Goal: Task Accomplishment & Management: Use online tool/utility

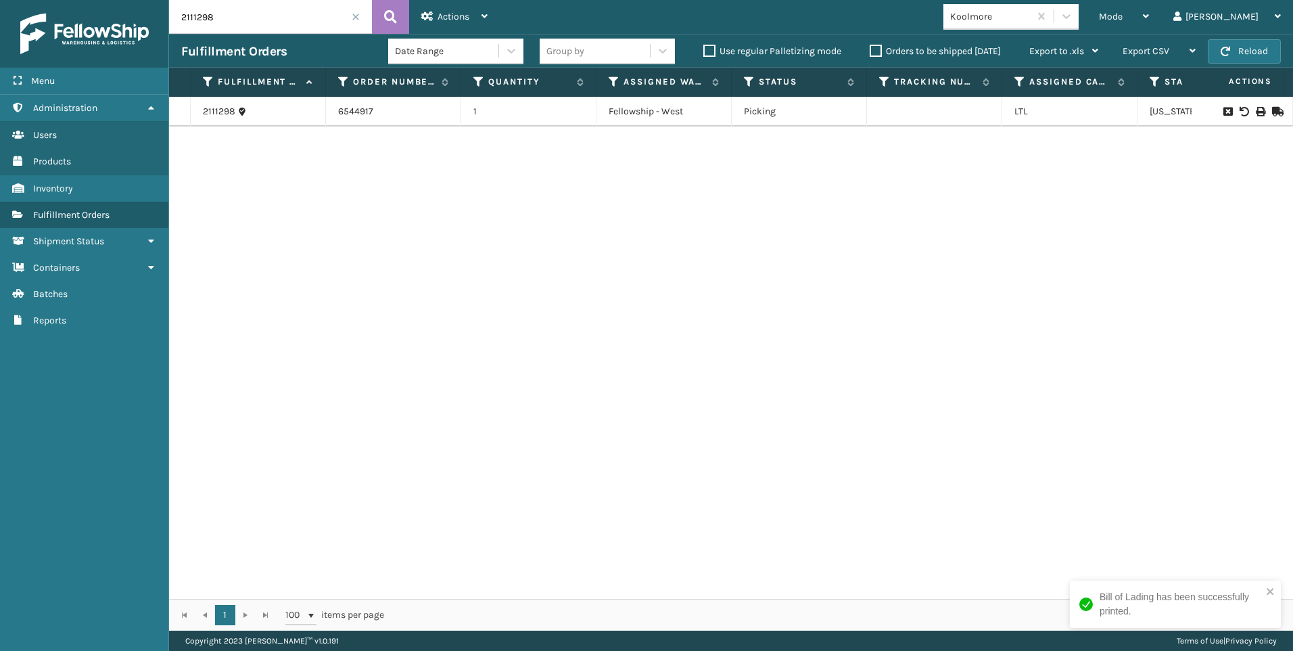
click at [1256, 109] on icon at bounding box center [1260, 111] width 8 height 9
drag, startPoint x: 224, startPoint y: 14, endPoint x: 72, endPoint y: 1, distance: 152.1
click at [81, 0] on div "Menu Administration Users Products Inventory Fulfillment Orders Shipment Status…" at bounding box center [646, 0] width 1293 height 0
click at [1256, 110] on icon at bounding box center [1260, 111] width 8 height 9
drag, startPoint x: 248, startPoint y: 19, endPoint x: 210, endPoint y: 16, distance: 38.7
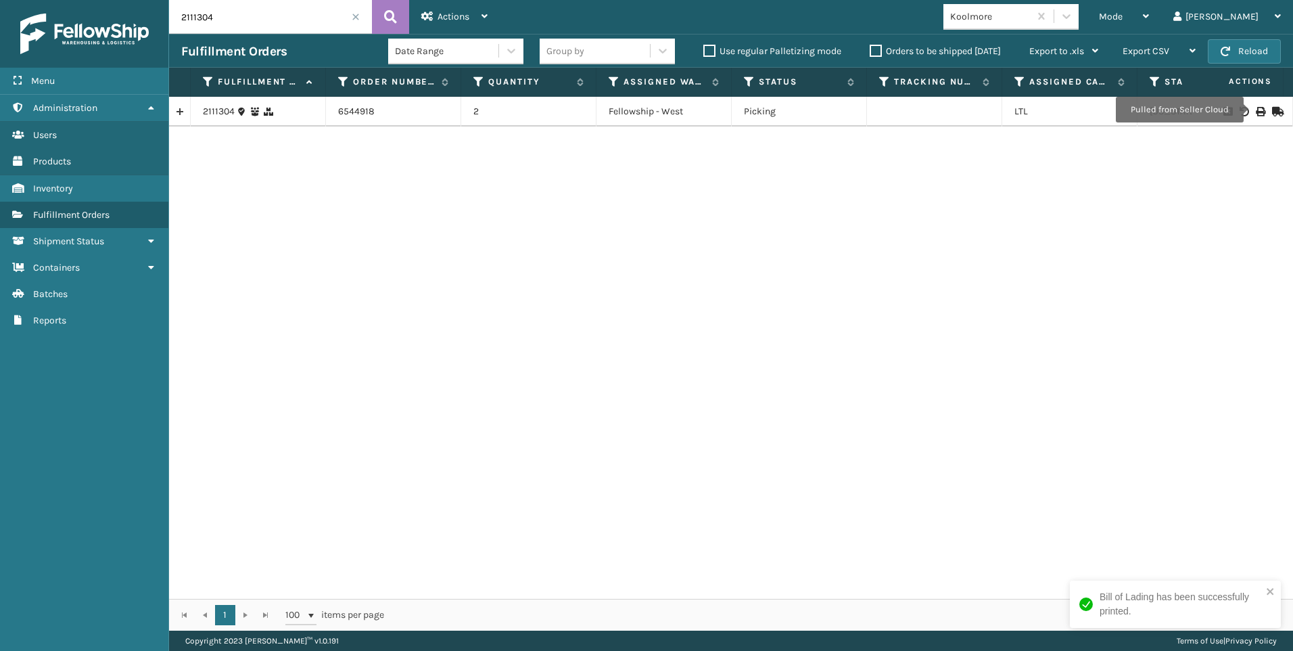
click at [248, 19] on input "2111304" at bounding box center [270, 17] width 203 height 34
drag, startPoint x: 210, startPoint y: 16, endPoint x: 72, endPoint y: 20, distance: 138.0
click at [97, 0] on div "Menu Administration Users Products Inventory Fulfillment Orders Shipment Status…" at bounding box center [646, 0] width 1293 height 0
click at [1256, 113] on div at bounding box center [1242, 111] width 76 height 9
click at [1256, 110] on icon at bounding box center [1260, 111] width 8 height 9
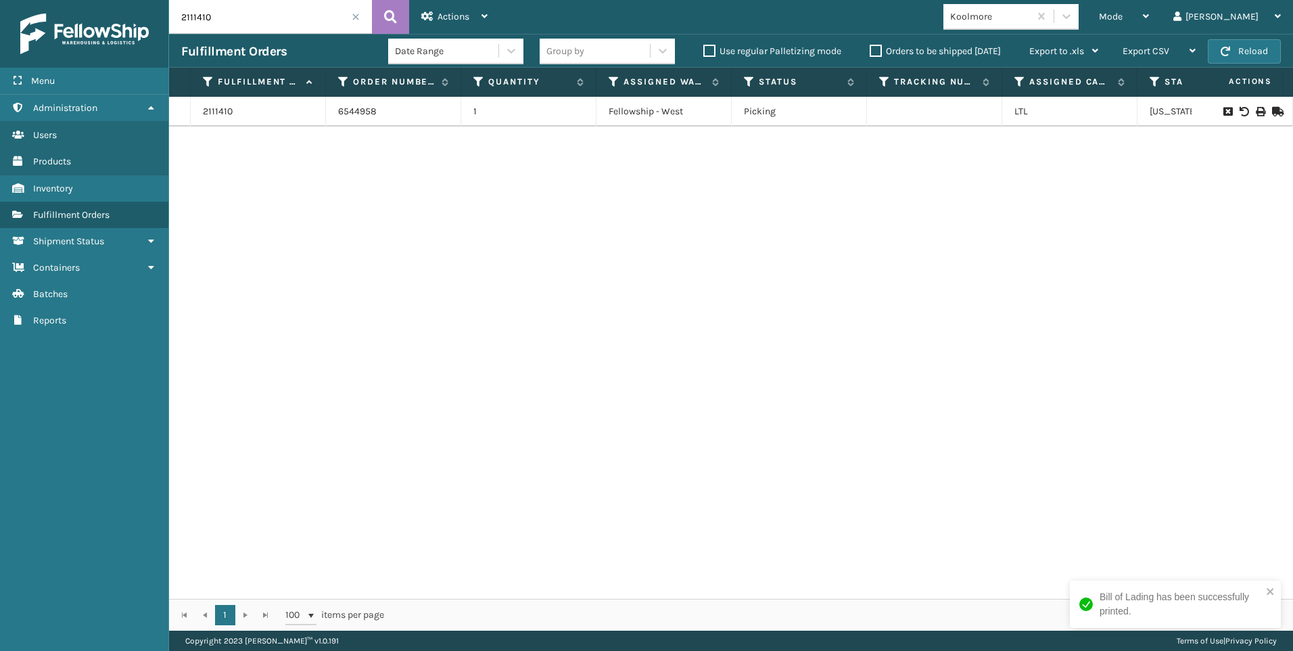
drag, startPoint x: 235, startPoint y: 24, endPoint x: 74, endPoint y: 37, distance: 161.4
click at [91, 0] on div "Menu Administration Users Products Inventory Fulfillment Orders Shipment Status…" at bounding box center [646, 0] width 1293 height 0
click at [238, 25] on input "2111410" at bounding box center [270, 17] width 203 height 34
drag, startPoint x: 165, startPoint y: 27, endPoint x: 0, endPoint y: 40, distance: 165.5
click at [77, 0] on div "Menu Administration Users Products Inventory Fulfillment Orders Shipment Status…" at bounding box center [646, 0] width 1293 height 0
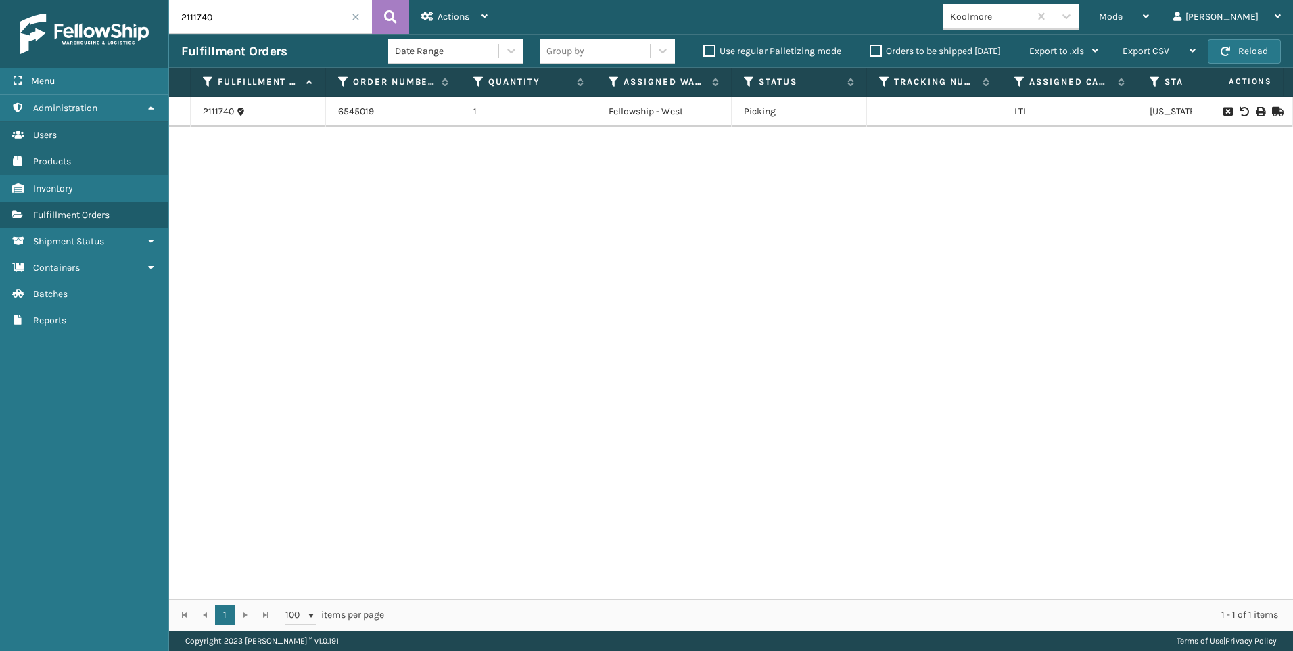
click at [1256, 113] on icon at bounding box center [1260, 111] width 8 height 9
click at [296, 20] on input "2111740" at bounding box center [270, 17] width 203 height 34
drag, startPoint x: 252, startPoint y: 20, endPoint x: 63, endPoint y: 26, distance: 188.8
click at [91, 0] on div "Menu Administration Users Products Inventory Fulfillment Orders Shipment Status…" at bounding box center [646, 0] width 1293 height 0
click at [1256, 112] on icon at bounding box center [1260, 111] width 8 height 9
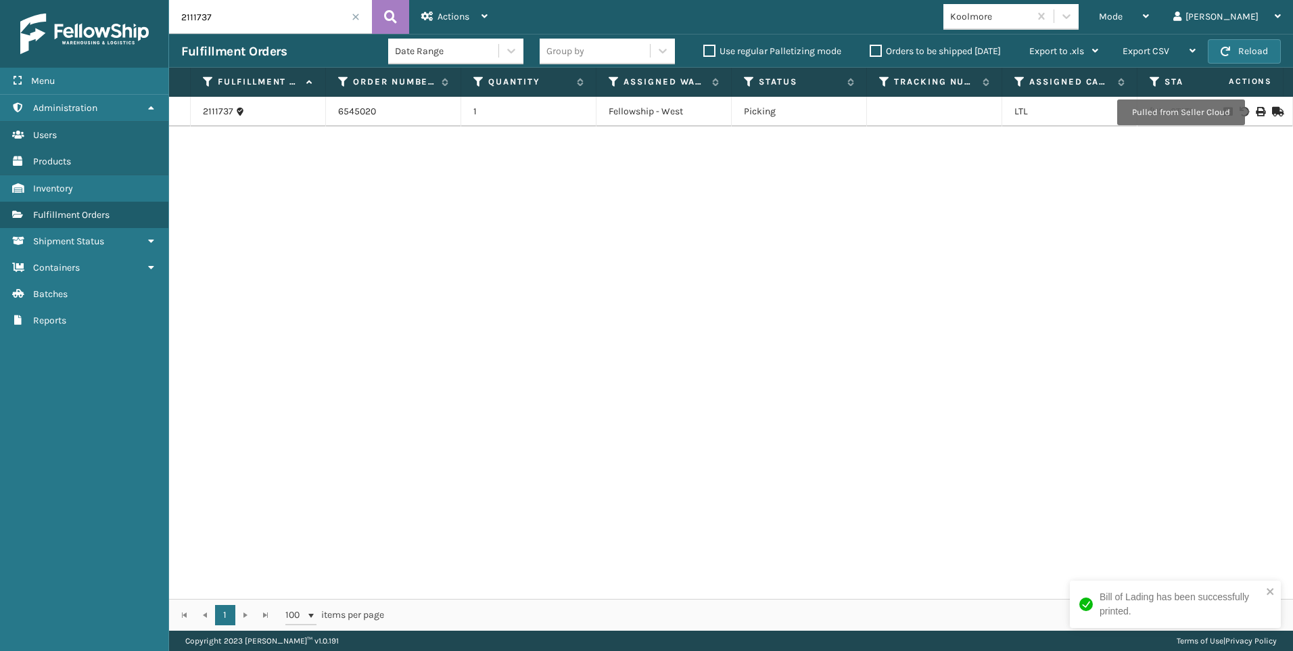
drag, startPoint x: 154, startPoint y: 13, endPoint x: 60, endPoint y: 3, distance: 94.5
click at [87, 0] on div "Menu Administration Users Products Inventory Fulfillment Orders Shipment Status…" at bounding box center [646, 0] width 1293 height 0
click at [1256, 108] on icon at bounding box center [1260, 111] width 8 height 9
drag, startPoint x: 228, startPoint y: 18, endPoint x: 68, endPoint y: 21, distance: 159.7
click at [86, 0] on div "Menu Administration Users Products Inventory Fulfillment Orders Shipment Status…" at bounding box center [646, 0] width 1293 height 0
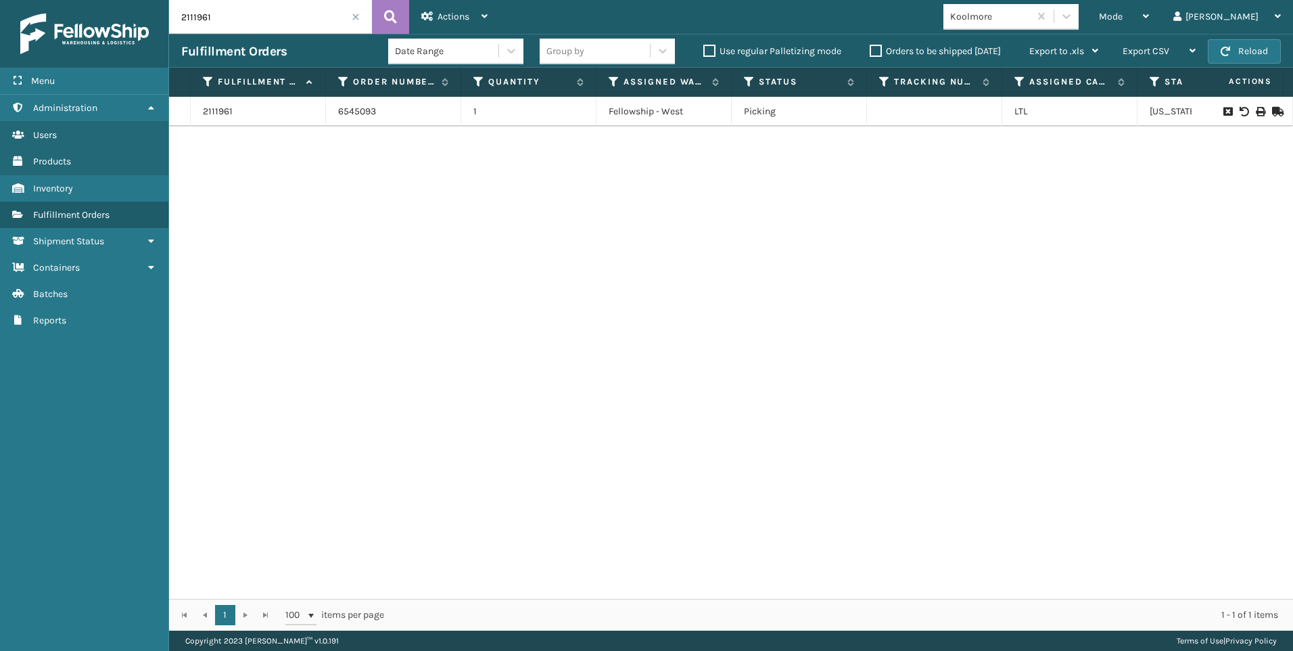
drag, startPoint x: 1257, startPoint y: 110, endPoint x: 1248, endPoint y: 111, distance: 9.5
click at [1254, 110] on div at bounding box center [1242, 111] width 76 height 9
click at [1256, 111] on icon at bounding box center [1260, 111] width 8 height 9
click at [195, 14] on input "2111961" at bounding box center [270, 17] width 203 height 34
drag, startPoint x: 231, startPoint y: 22, endPoint x: 113, endPoint y: 1, distance: 119.7
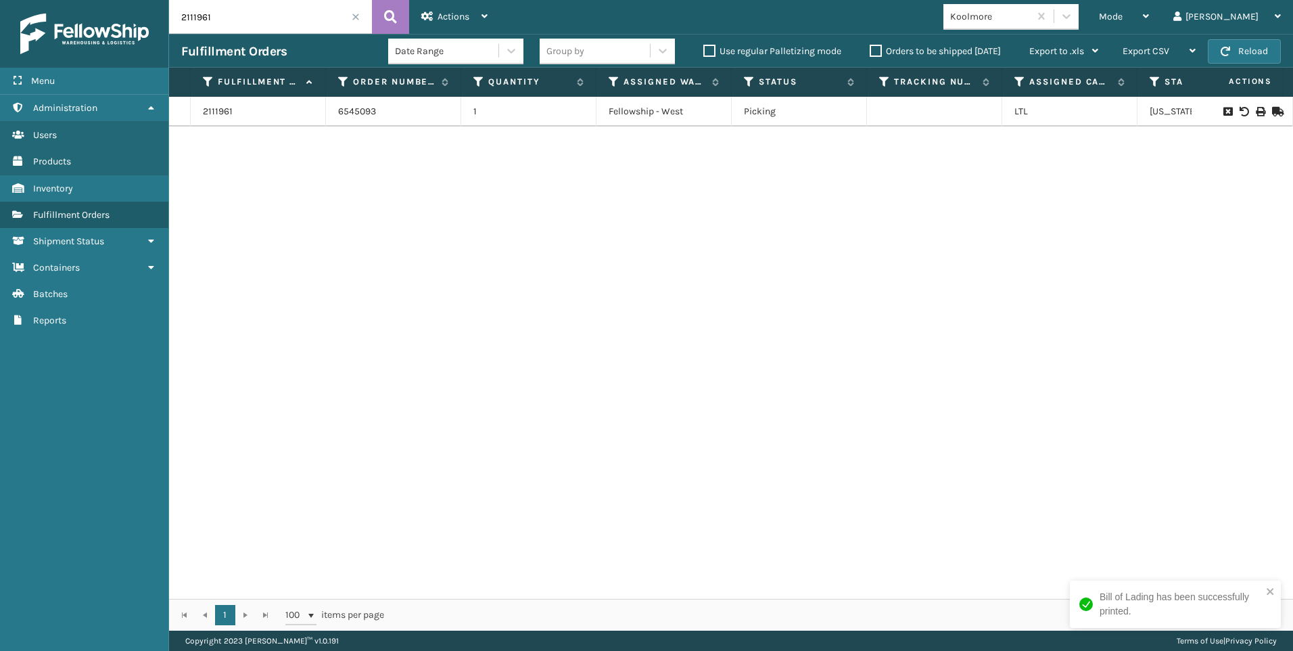
click at [130, 0] on div "Menu Administration Users Products Inventory Fulfillment Orders Shipment Status…" at bounding box center [646, 0] width 1293 height 0
click at [1244, 111] on div at bounding box center [1242, 111] width 76 height 9
click at [1256, 110] on icon at bounding box center [1260, 111] width 8 height 9
click at [247, 17] on input "2111986" at bounding box center [270, 17] width 203 height 34
drag, startPoint x: 239, startPoint y: 17, endPoint x: 0, endPoint y: 9, distance: 239.5
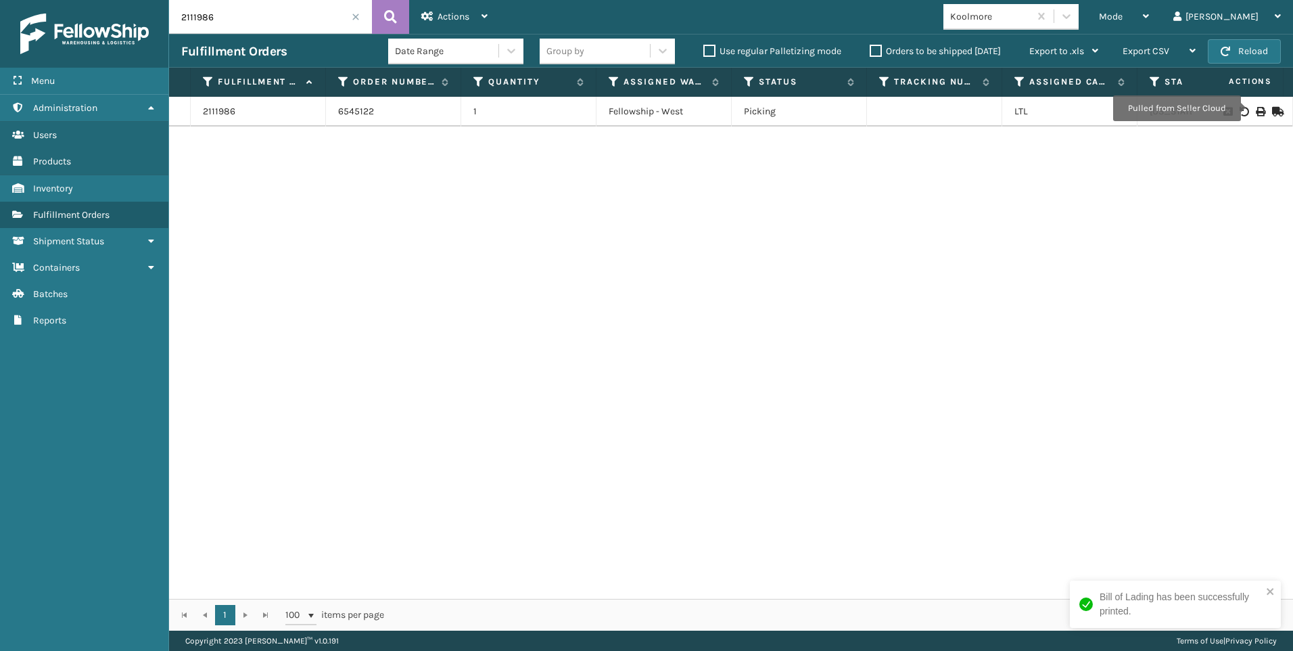
click at [58, 0] on div "Menu Administration Users Products Inventory Fulfillment Orders Shipment Status…" at bounding box center [646, 0] width 1293 height 0
click at [418, 220] on div "2111986 6545122 1 Fellowship - West Picking LTL [US_STATE]" at bounding box center [731, 348] width 1124 height 502
click at [1187, 332] on div "2111986 6545122 1 Fellowship - West Picking LTL [US_STATE]" at bounding box center [731, 348] width 1124 height 502
click at [1251, 103] on td at bounding box center [1242, 112] width 101 height 30
click at [1256, 113] on icon at bounding box center [1260, 111] width 8 height 9
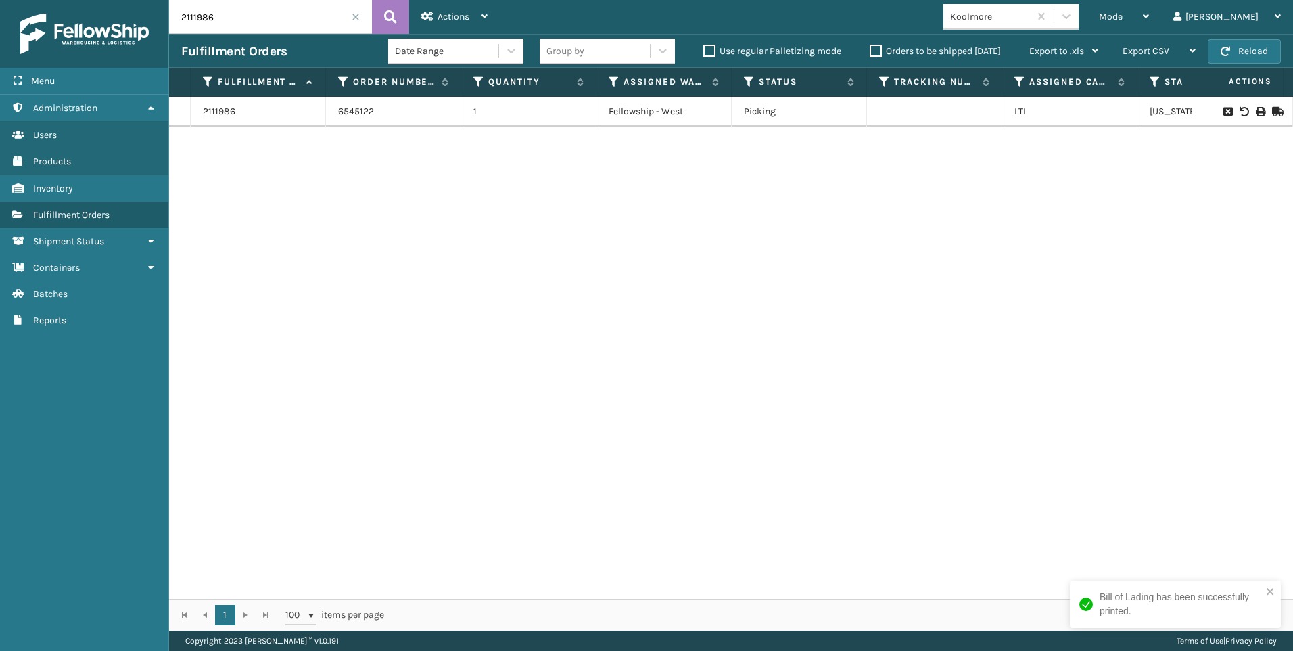
click at [266, 603] on div "1 1 100 items per page 1 - 1 of 1 items" at bounding box center [731, 615] width 1124 height 32
click at [231, 1] on input "2111986" at bounding box center [270, 17] width 203 height 34
drag, startPoint x: 194, startPoint y: 12, endPoint x: 55, endPoint y: 26, distance: 140.0
click at [94, 0] on div "Menu Administration Users Products Inventory Fulfillment Orders Shipment Status…" at bounding box center [646, 0] width 1293 height 0
click at [1256, 109] on icon at bounding box center [1260, 111] width 8 height 9
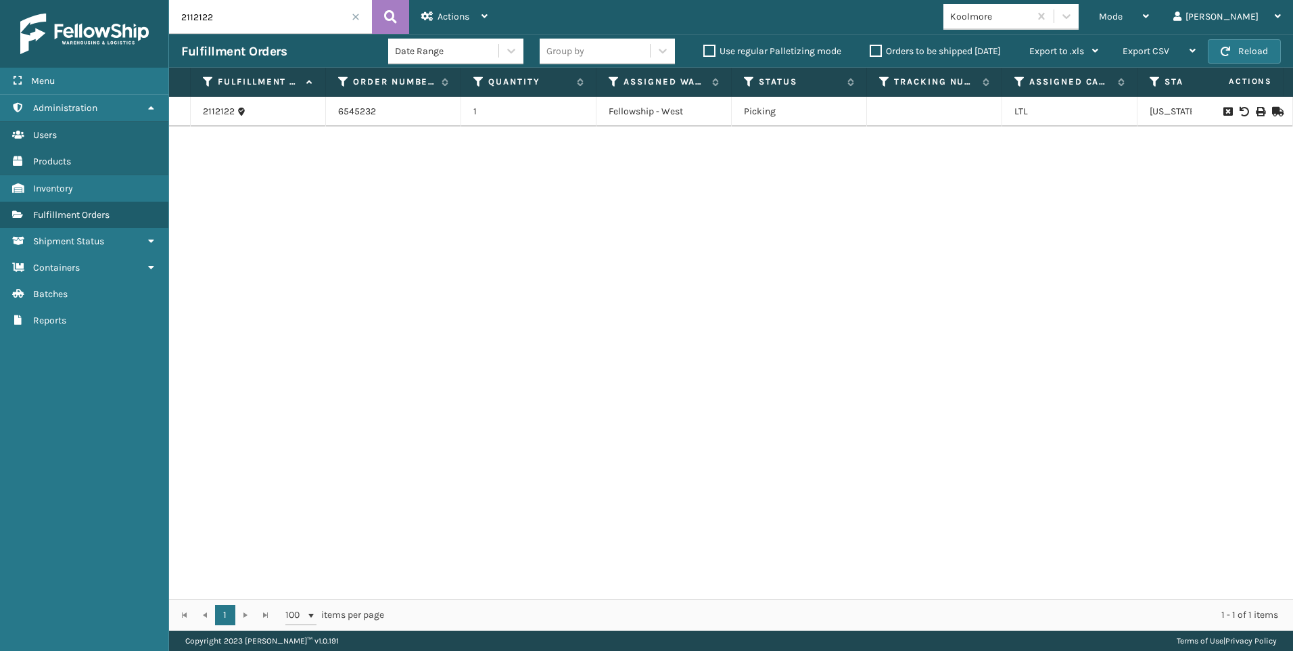
click at [264, 25] on input "2112122" at bounding box center [270, 17] width 203 height 34
drag, startPoint x: 160, startPoint y: 18, endPoint x: 79, endPoint y: 19, distance: 81.2
click at [105, 0] on div "Menu Administration Users Products Inventory Fulfillment Orders Shipment Status…" at bounding box center [646, 0] width 1293 height 0
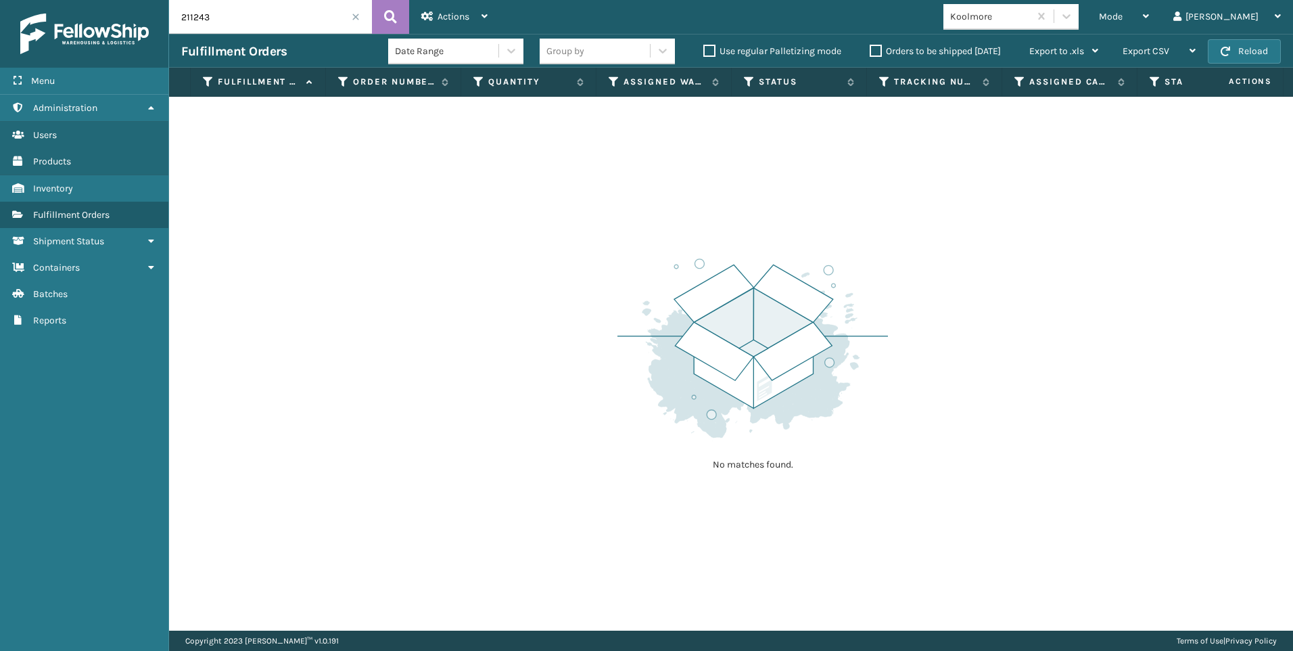
drag, startPoint x: 254, startPoint y: 14, endPoint x: 0, endPoint y: 43, distance: 255.2
click at [24, 0] on div "Menu Administration Users Products Inventory Fulfillment Orders Shipment Status…" at bounding box center [646, 0] width 1293 height 0
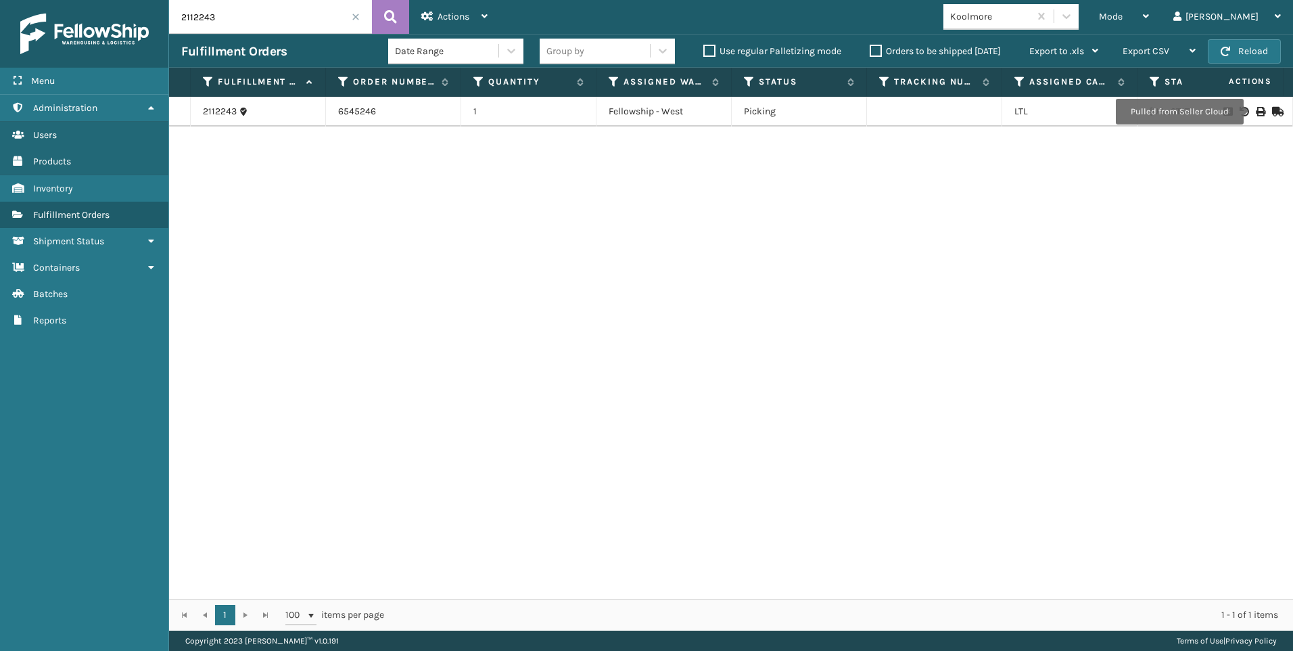
click at [1256, 112] on icon at bounding box center [1260, 111] width 8 height 9
drag, startPoint x: 246, startPoint y: 28, endPoint x: 122, endPoint y: 36, distance: 124.0
click at [130, 0] on div "Menu Administration Users Products Inventory Fulfillment Orders Shipment Status…" at bounding box center [646, 0] width 1293 height 0
click at [1252, 108] on td at bounding box center [1242, 112] width 101 height 30
click at [1256, 112] on icon at bounding box center [1260, 111] width 8 height 9
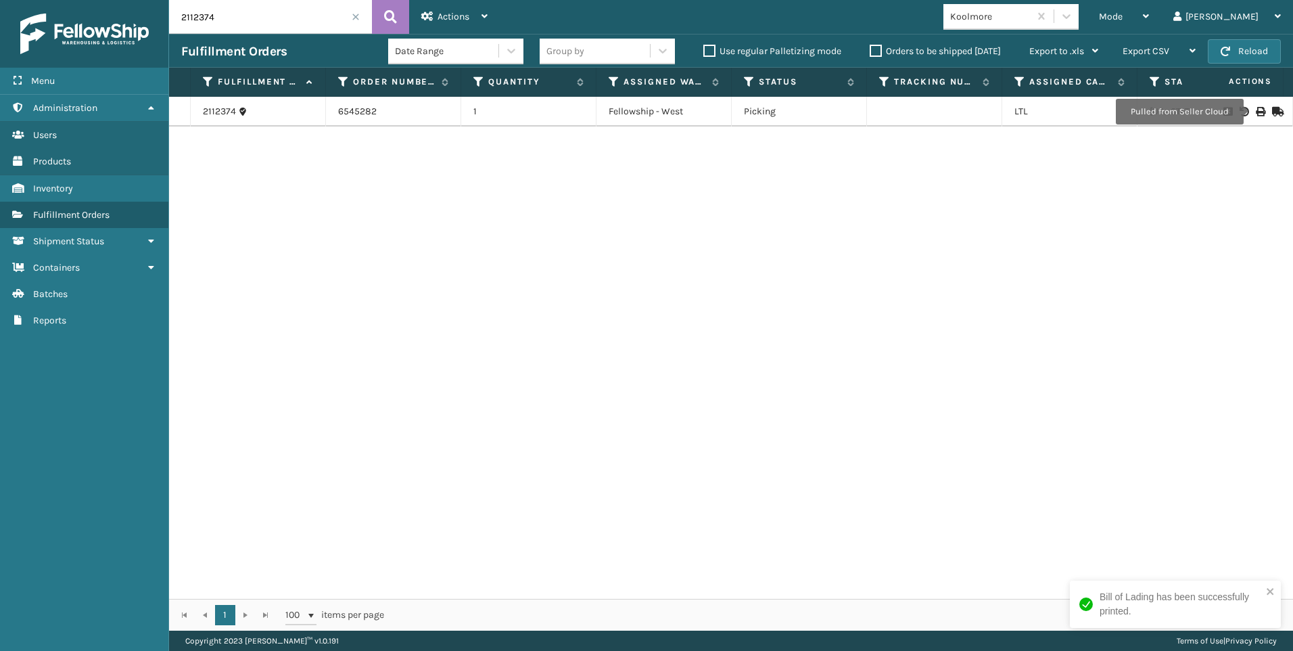
click at [262, 19] on input "2112374" at bounding box center [270, 17] width 203 height 34
drag, startPoint x: 146, startPoint y: 16, endPoint x: 21, endPoint y: 21, distance: 125.2
click at [69, 0] on div "Menu Administration Users Products Inventory Fulfillment Orders Shipment Status…" at bounding box center [646, 0] width 1293 height 0
click at [1256, 113] on icon at bounding box center [1260, 111] width 8 height 9
drag, startPoint x: 260, startPoint y: 18, endPoint x: 193, endPoint y: 17, distance: 67.0
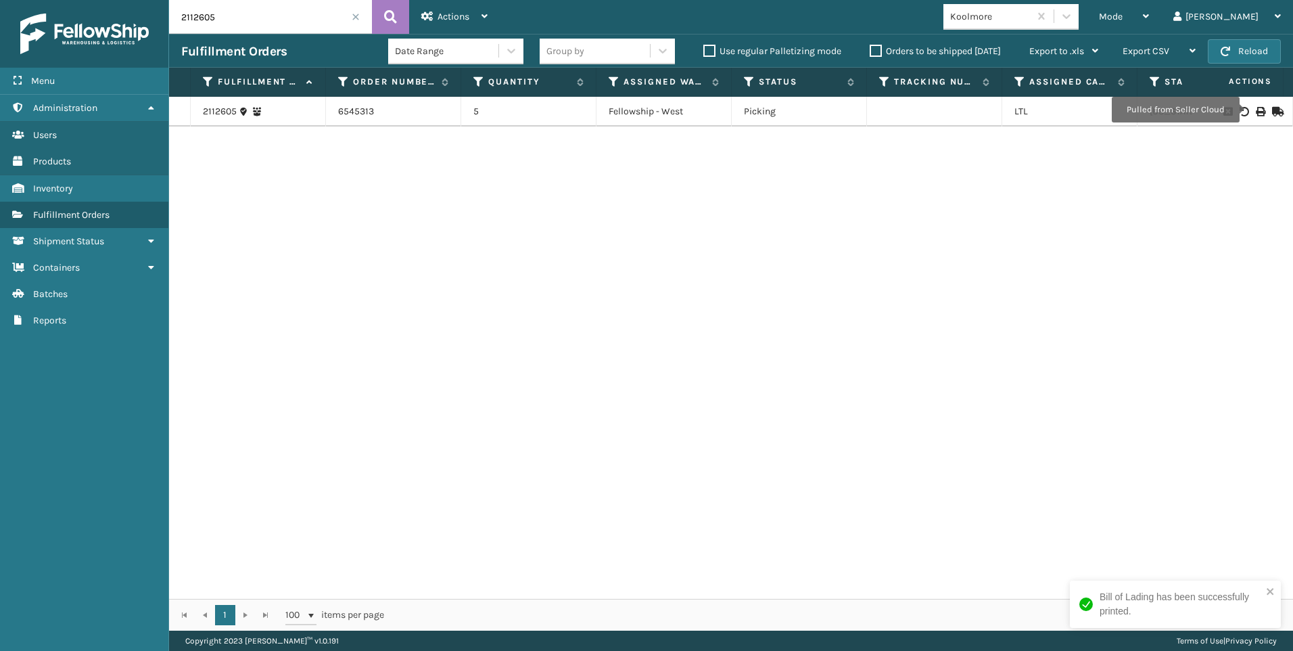
click at [232, 18] on input "2112605" at bounding box center [270, 17] width 203 height 34
drag, startPoint x: 193, startPoint y: 17, endPoint x: 141, endPoint y: 28, distance: 53.2
click at [162, 0] on div "Menu Administration Users Products Inventory Fulfillment Orders Shipment Status…" at bounding box center [646, 0] width 1293 height 0
click at [1256, 111] on icon at bounding box center [1260, 111] width 8 height 9
click at [0, 24] on html "Bill of Lading has been successfully printed. Menu Administration Users Product…" at bounding box center [646, 325] width 1293 height 651
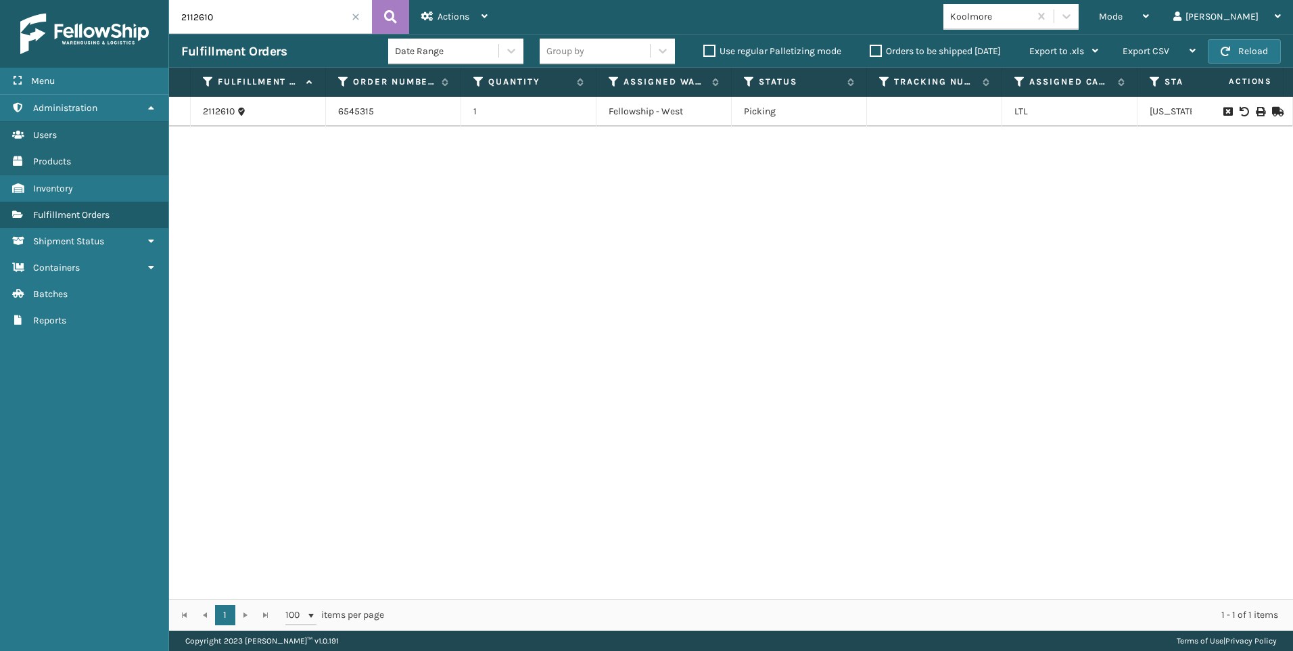
click at [1256, 110] on icon at bounding box center [1260, 111] width 8 height 9
click at [195, 25] on input "2112610" at bounding box center [270, 17] width 203 height 34
drag, startPoint x: 216, startPoint y: 27, endPoint x: 22, endPoint y: 34, distance: 194.2
click at [80, 0] on div "Menu Administration Users Products Inventory Fulfillment Orders Shipment Status…" at bounding box center [646, 0] width 1293 height 0
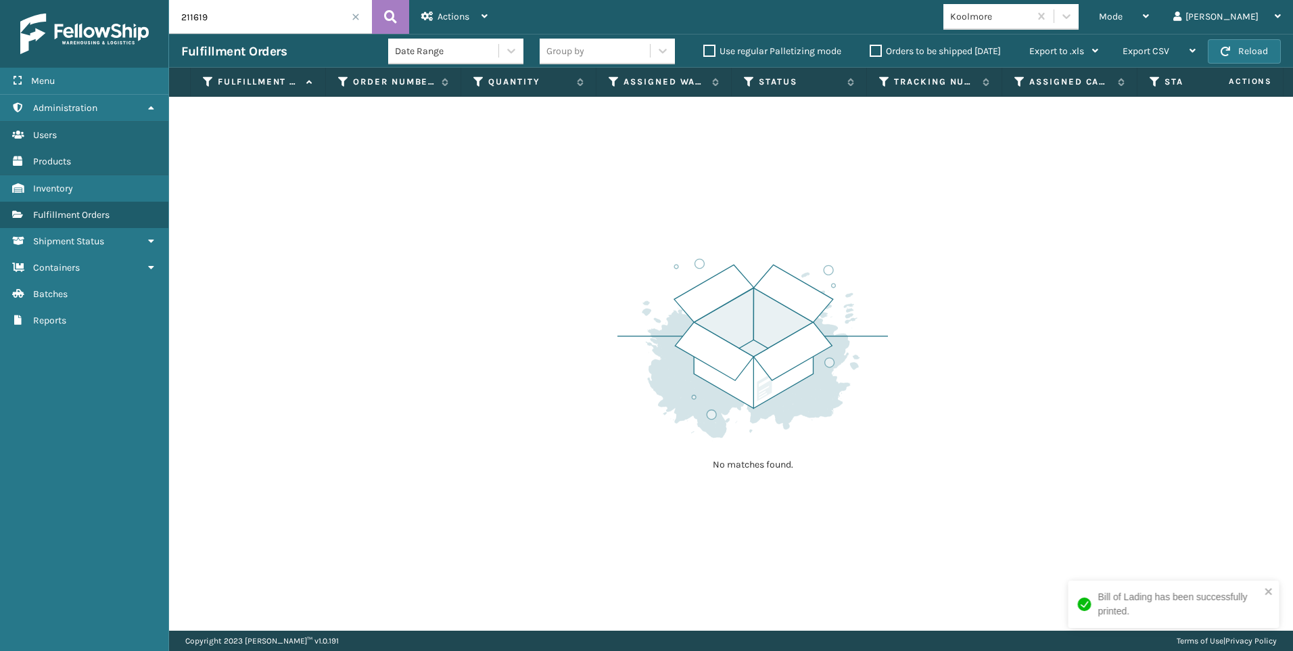
drag, startPoint x: 262, startPoint y: 13, endPoint x: 185, endPoint y: 14, distance: 77.1
click at [261, 15] on input "211619" at bounding box center [270, 17] width 203 height 34
drag, startPoint x: 185, startPoint y: 14, endPoint x: 0, endPoint y: 76, distance: 194.8
click at [0, 18] on html "Bill of Lading has been successfully printed. Menu Administration Users Product…" at bounding box center [646, 325] width 1293 height 651
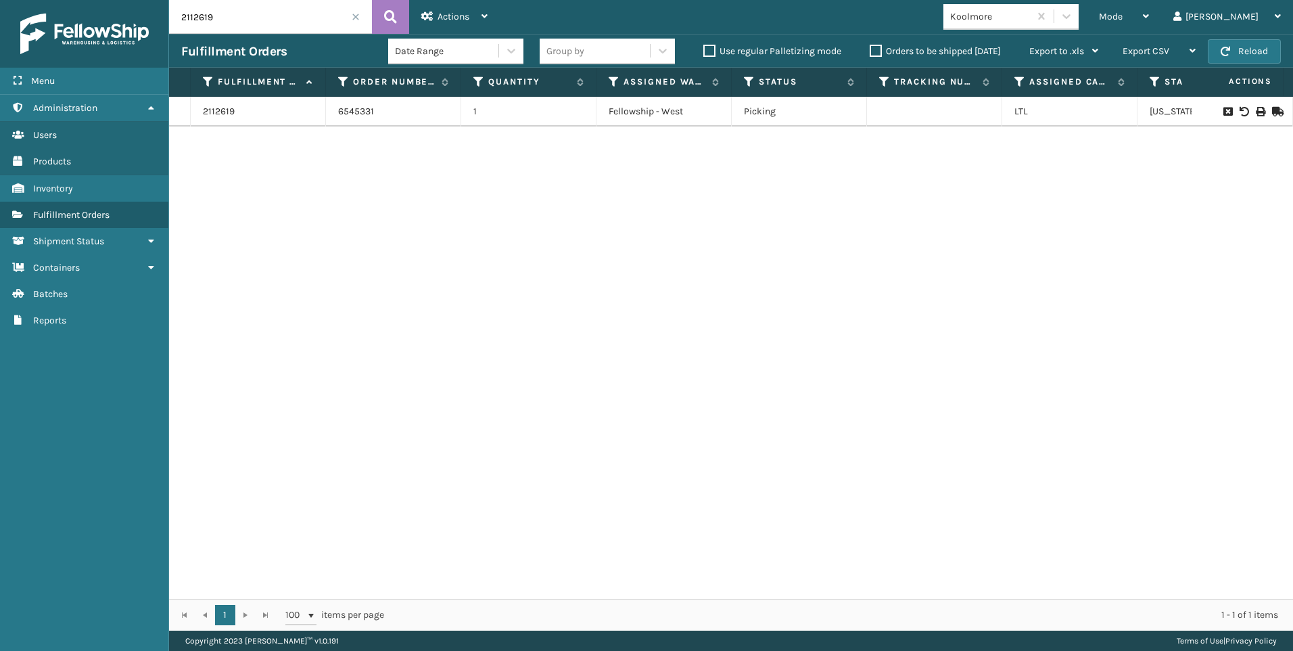
click at [1256, 109] on icon at bounding box center [1260, 111] width 8 height 9
click at [269, 6] on input "2112619" at bounding box center [270, 17] width 203 height 34
drag, startPoint x: 260, startPoint y: 9, endPoint x: 0, endPoint y: 20, distance: 260.6
click at [0, 20] on html "Bill of Lading has been successfully printed. Menu Administration Users Product…" at bounding box center [646, 325] width 1293 height 651
click at [1253, 106] on td at bounding box center [1242, 112] width 101 height 30
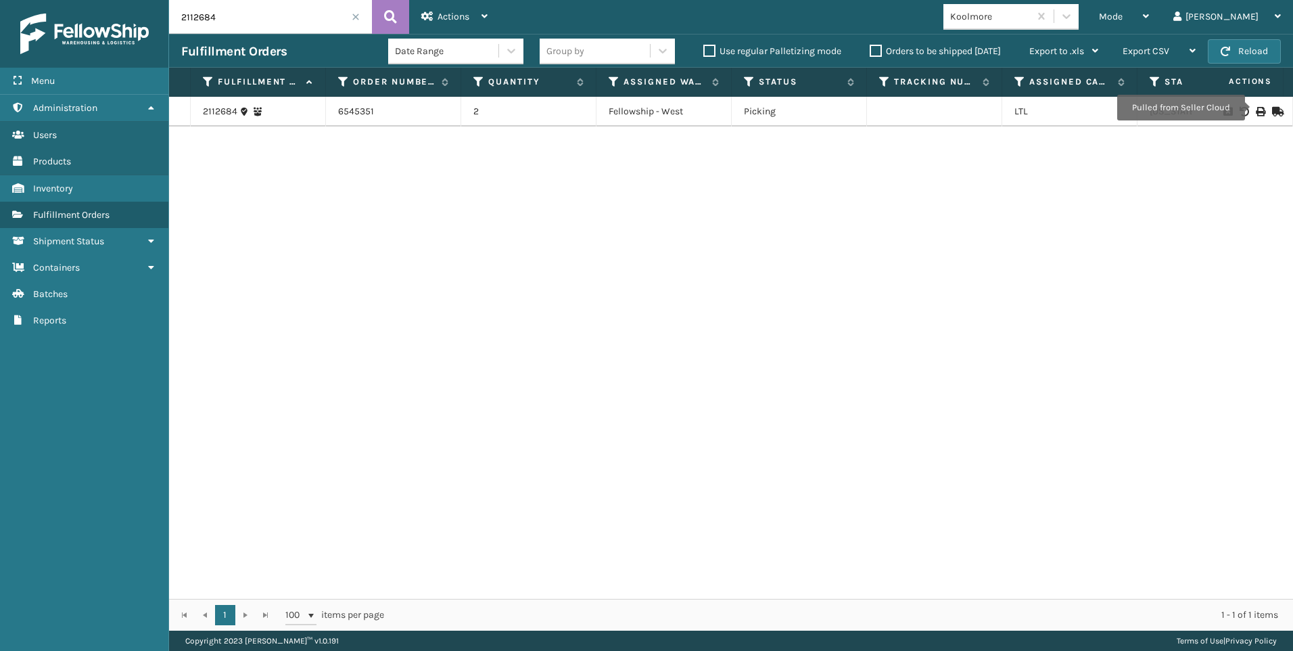
click at [1256, 114] on icon at bounding box center [1260, 111] width 8 height 9
drag, startPoint x: 246, startPoint y: 12, endPoint x: 181, endPoint y: 13, distance: 64.9
click at [239, 13] on input "2112684" at bounding box center [270, 17] width 203 height 34
drag, startPoint x: 181, startPoint y: 13, endPoint x: 52, endPoint y: 8, distance: 129.3
click at [86, 0] on div "Menu Administration Users Products Inventory Fulfillment Orders Shipment Status…" at bounding box center [646, 0] width 1293 height 0
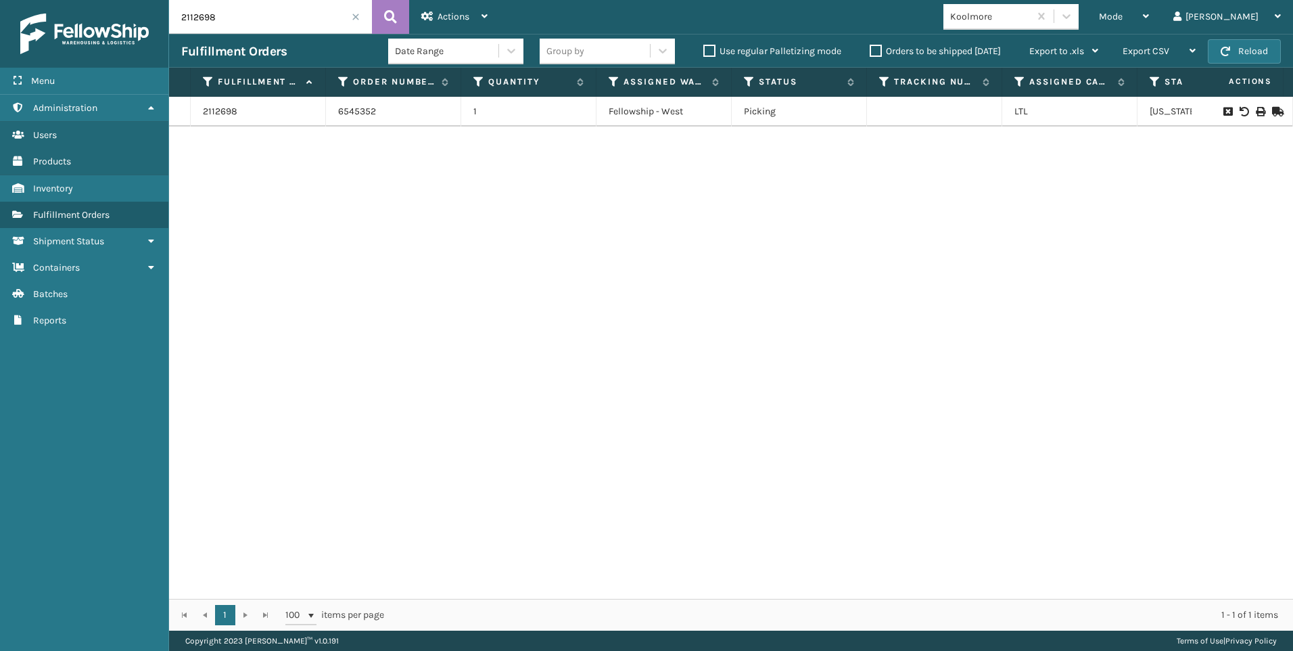
click at [1256, 109] on icon at bounding box center [1260, 111] width 8 height 9
drag, startPoint x: 206, startPoint y: 22, endPoint x: 248, endPoint y: 21, distance: 41.3
click at [204, 21] on input "2112698" at bounding box center [270, 17] width 203 height 34
drag, startPoint x: 182, startPoint y: 22, endPoint x: 91, endPoint y: 34, distance: 92.0
click at [122, 0] on div "Menu Administration Users Products Inventory Fulfillment Orders Shipment Status…" at bounding box center [646, 0] width 1293 height 0
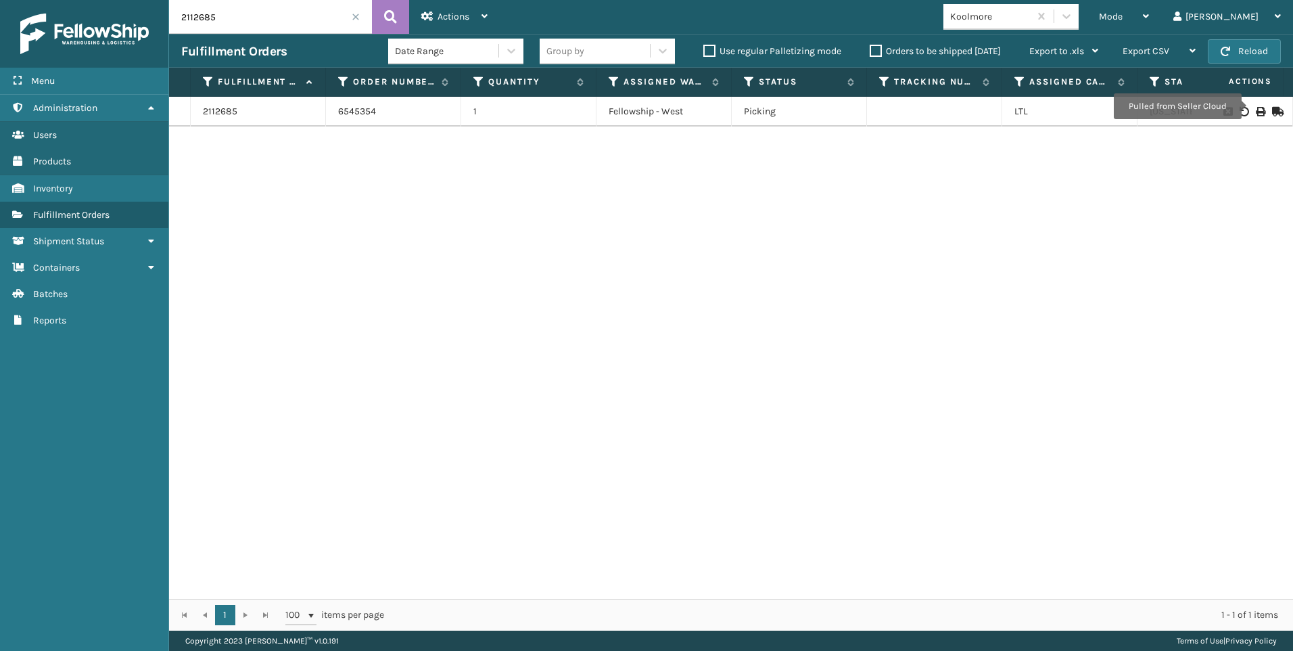
drag, startPoint x: 1249, startPoint y: 107, endPoint x: 1247, endPoint y: 114, distance: 7.9
click at [1248, 106] on td at bounding box center [1242, 112] width 101 height 30
click at [1256, 110] on icon at bounding box center [1260, 111] width 8 height 9
click at [246, 82] on label "Fulfillment Order Id" at bounding box center [259, 82] width 82 height 12
drag, startPoint x: 229, startPoint y: 26, endPoint x: 70, endPoint y: 64, distance: 163.6
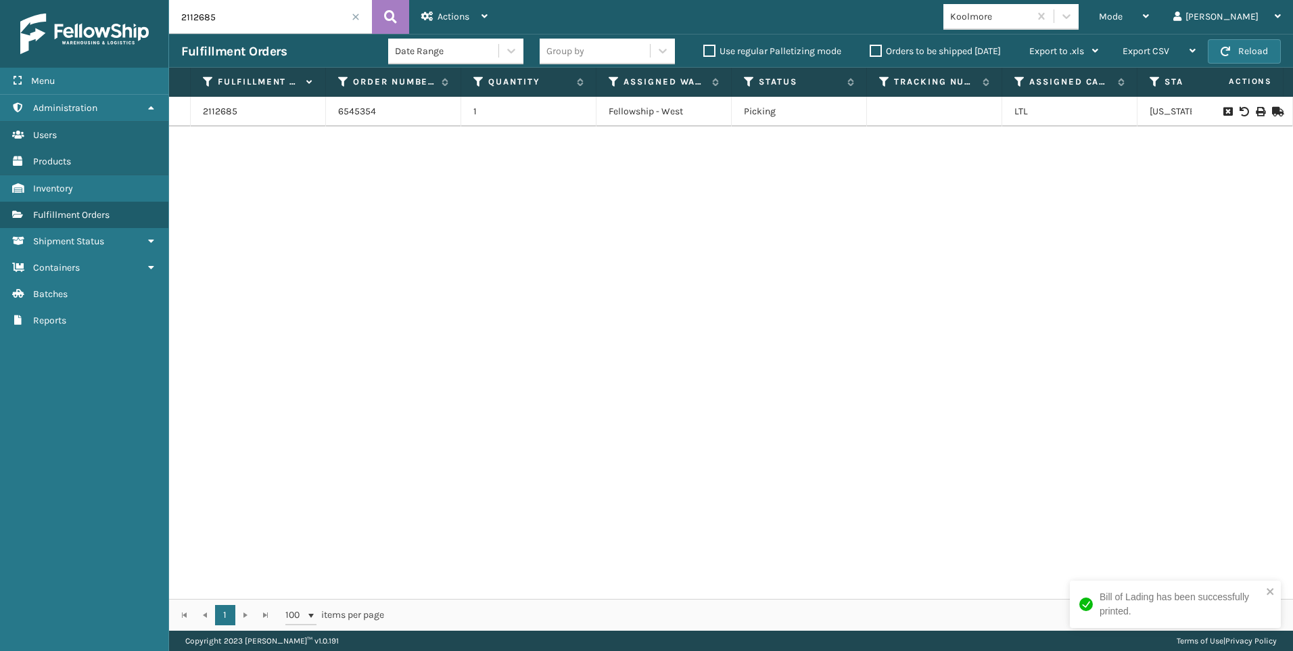
click at [172, 28] on input "2112685" at bounding box center [270, 17] width 203 height 34
click at [1256, 112] on icon at bounding box center [1260, 111] width 8 height 9
drag, startPoint x: 236, startPoint y: 30, endPoint x: 4, endPoint y: 23, distance: 232.1
click at [12, 0] on div "Menu Administration Users Products Inventory Fulfillment Orders Shipment Status…" at bounding box center [646, 0] width 1293 height 0
click at [1256, 114] on icon at bounding box center [1260, 111] width 8 height 9
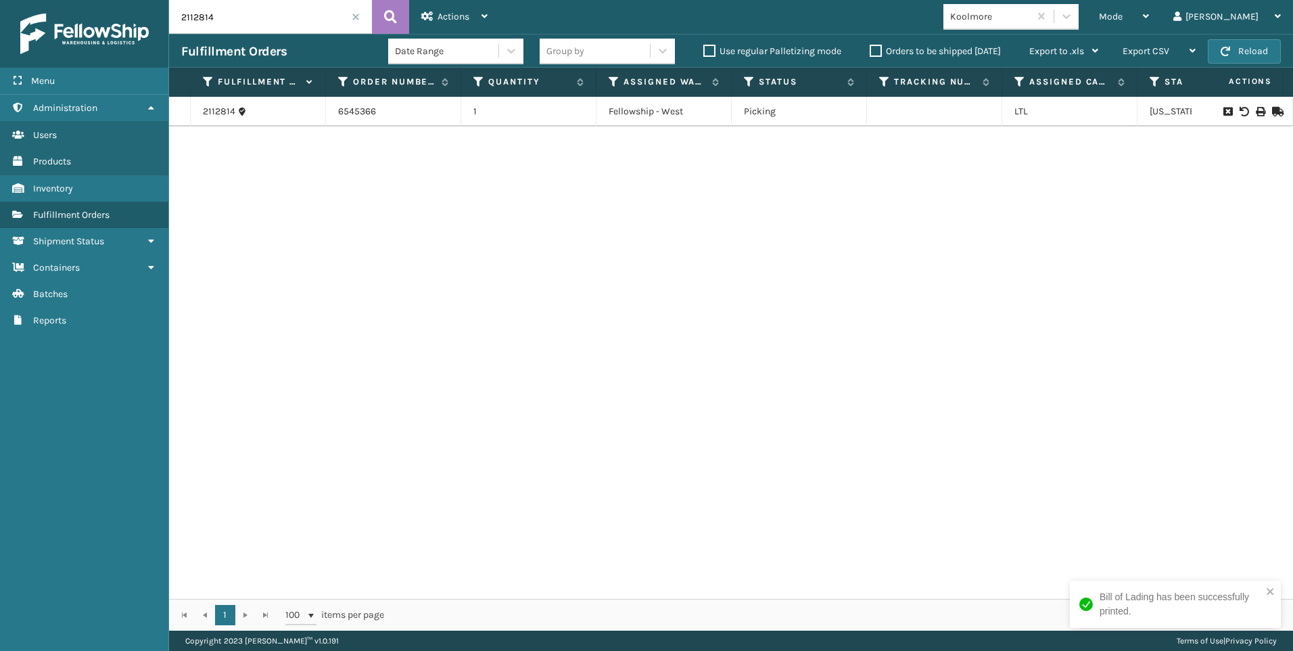
drag, startPoint x: 249, startPoint y: 26, endPoint x: -3, endPoint y: 24, distance: 251.6
click at [0, 24] on html "Bill of Lading has been successfully printed. Menu Administration Users Product…" at bounding box center [646, 325] width 1293 height 651
click at [1244, 113] on div at bounding box center [1242, 111] width 76 height 9
click at [1256, 110] on icon at bounding box center [1260, 111] width 8 height 9
drag, startPoint x: 256, startPoint y: 13, endPoint x: 0, endPoint y: 3, distance: 255.8
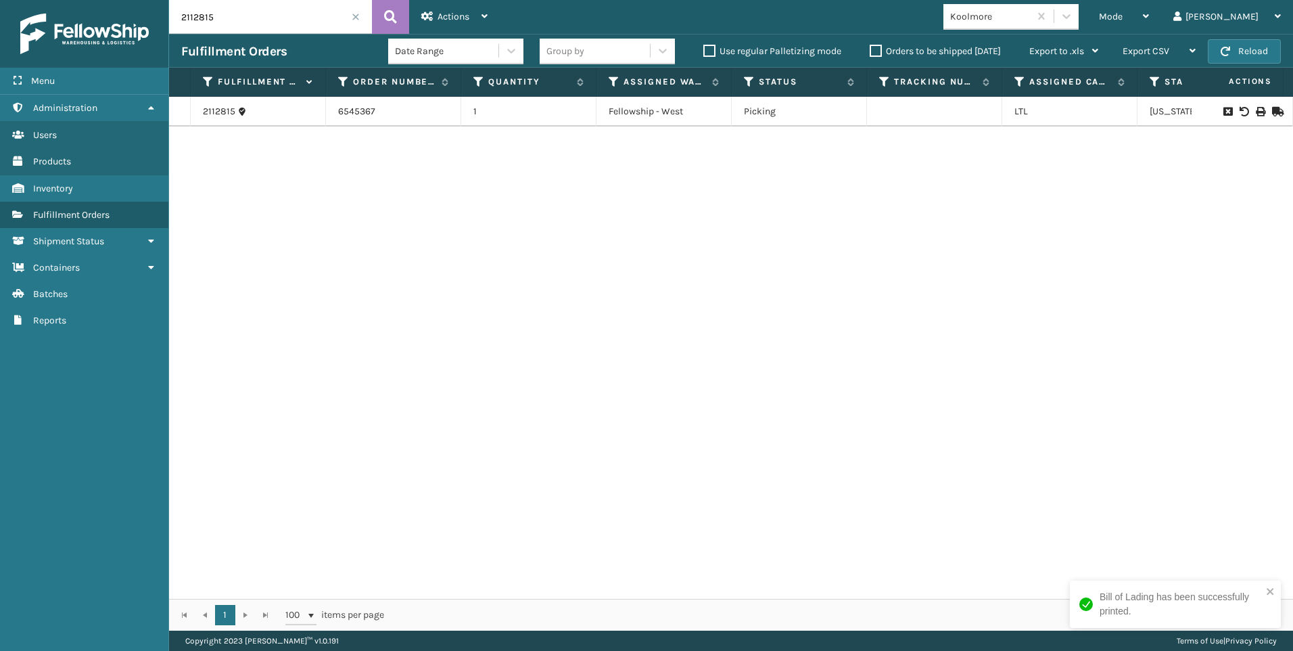
click at [254, 13] on input "2112815" at bounding box center [270, 17] width 203 height 34
click at [1, 0] on html "Bill of Lading has been successfully printed. Menu Administration Users Product…" at bounding box center [646, 325] width 1293 height 651
click at [1257, 106] on td at bounding box center [1242, 112] width 101 height 30
click at [1256, 108] on icon at bounding box center [1260, 111] width 8 height 9
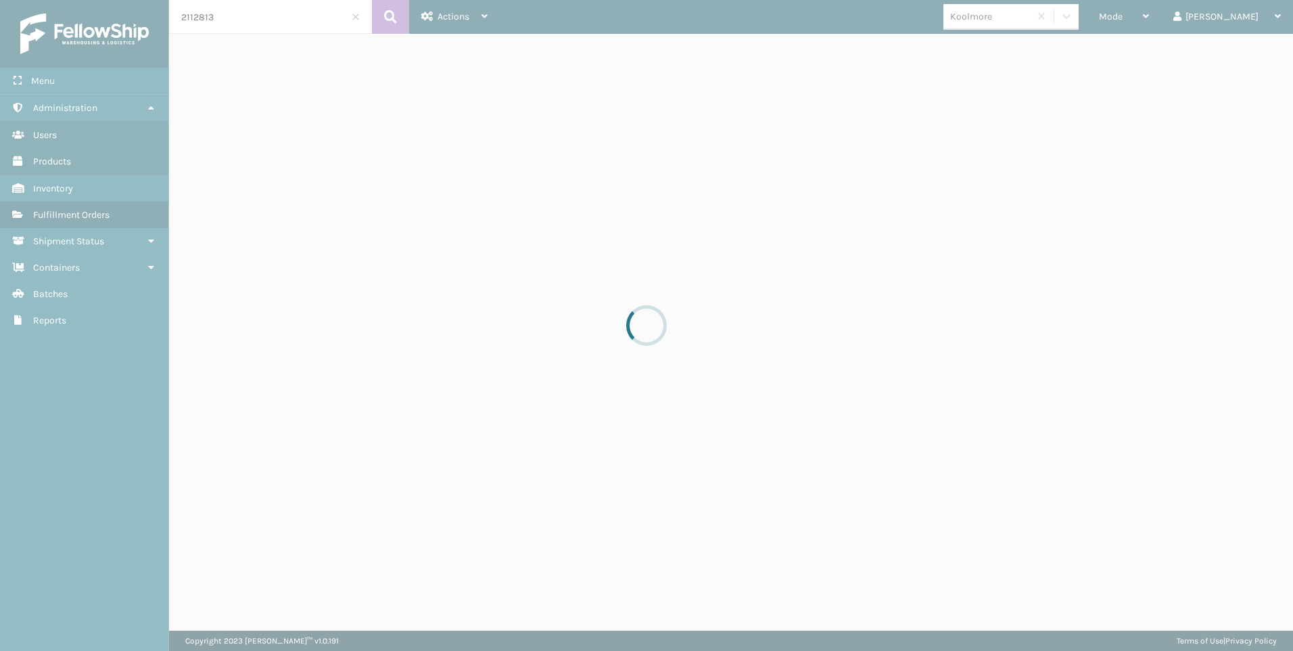
click at [1255, 108] on div at bounding box center [646, 325] width 1293 height 651
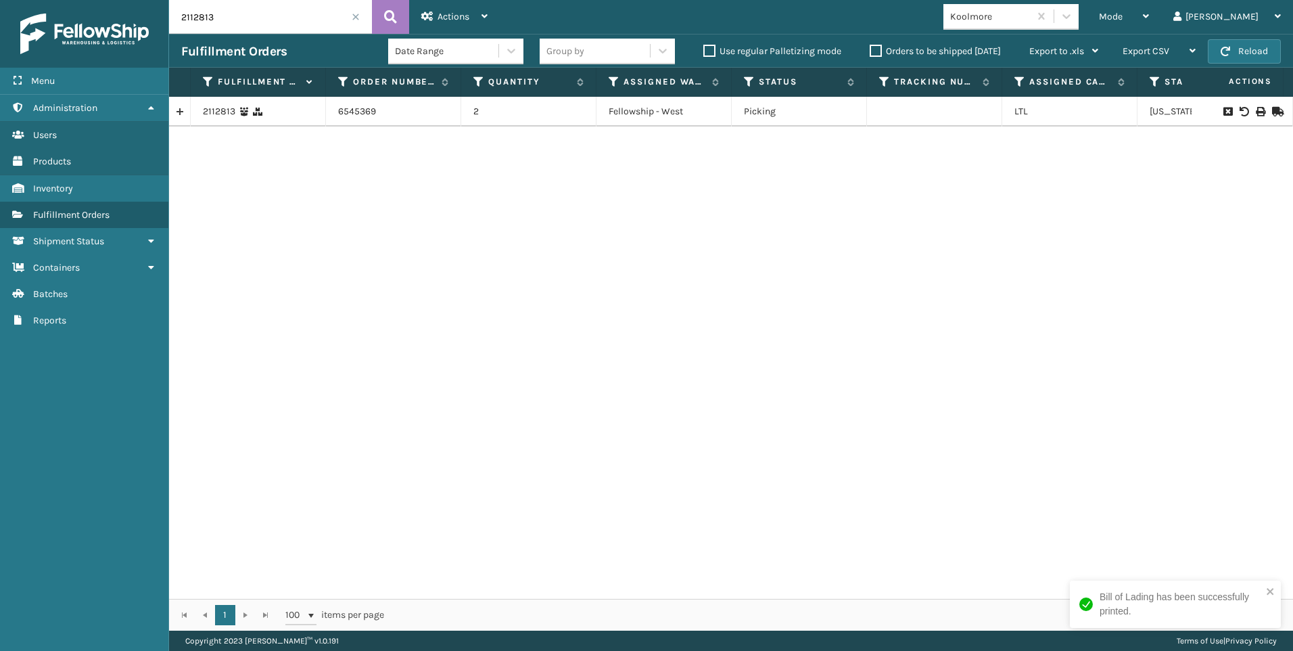
click at [243, 21] on input "2112813" at bounding box center [270, 17] width 203 height 34
click at [125, 0] on div "Menu Administration Users Products Inventory Fulfillment Orders Shipment Status…" at bounding box center [646, 0] width 1293 height 0
click at [1254, 110] on div at bounding box center [1242, 111] width 76 height 9
click at [1256, 110] on icon at bounding box center [1260, 111] width 8 height 9
click at [234, 28] on input "2112826" at bounding box center [270, 17] width 203 height 34
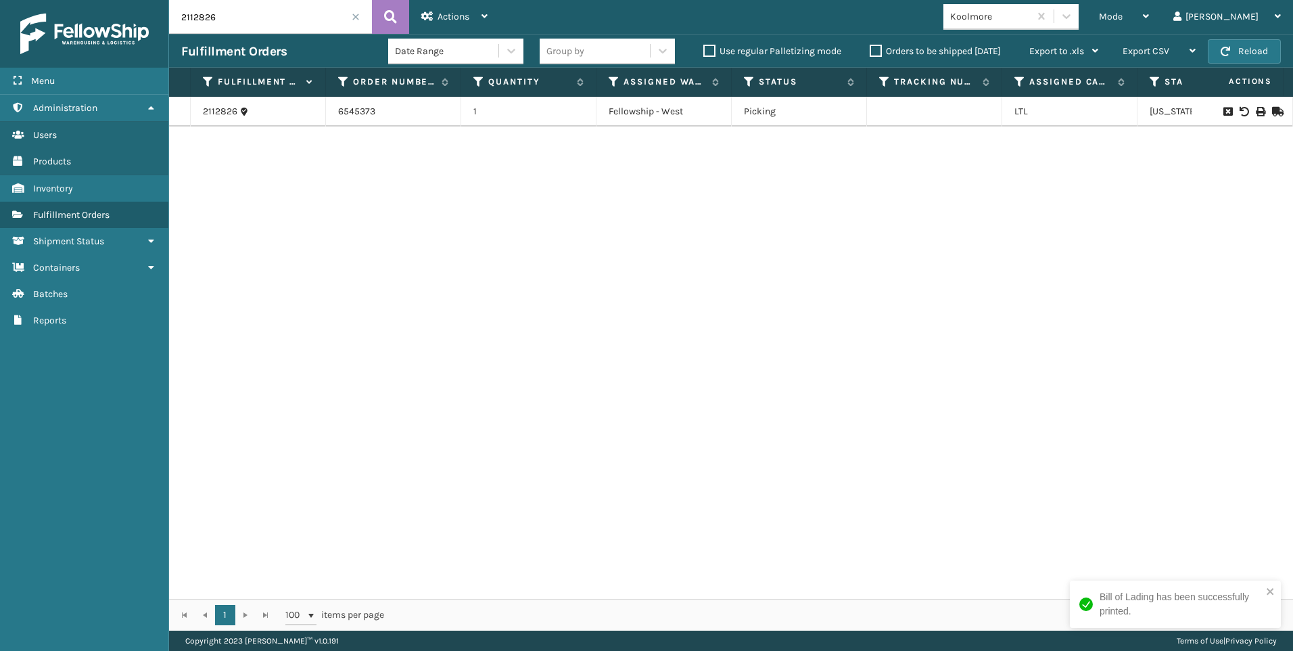
drag, startPoint x: 223, startPoint y: 22, endPoint x: 125, endPoint y: 13, distance: 97.8
click at [137, 0] on div "Menu Administration Users Products Inventory Fulfillment Orders Shipment Status…" at bounding box center [646, 0] width 1293 height 0
click at [1256, 108] on icon at bounding box center [1260, 111] width 8 height 9
drag, startPoint x: 235, startPoint y: 38, endPoint x: 241, endPoint y: 14, distance: 24.6
click at [235, 32] on div "2112829 Actions Settings Remove All Filters Export Labels Bulk Print Close Out …" at bounding box center [731, 315] width 1124 height 630
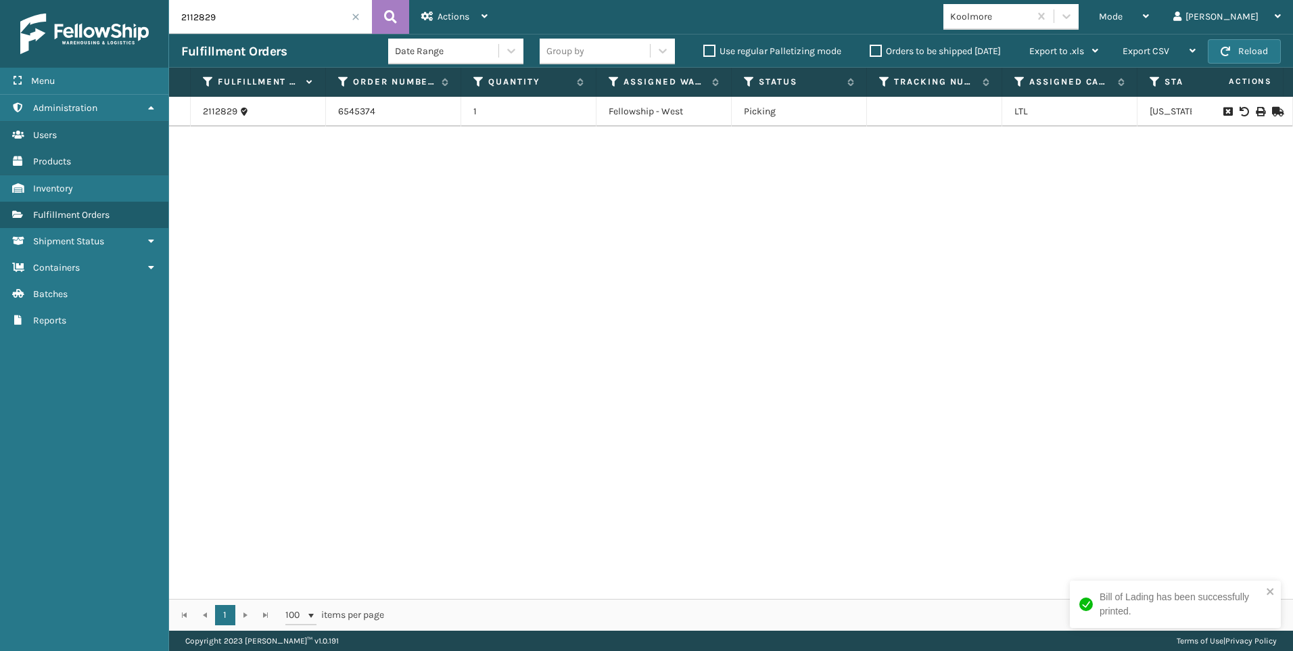
drag, startPoint x: 147, startPoint y: 11, endPoint x: 30, endPoint y: 8, distance: 116.4
click at [73, 0] on div "Menu Administration Users Products Inventory Fulfillment Orders Shipment Status…" at bounding box center [646, 0] width 1293 height 0
click at [1256, 113] on icon at bounding box center [1260, 111] width 8 height 9
click at [190, 27] on input "2112828" at bounding box center [270, 17] width 203 height 34
drag, startPoint x: 226, startPoint y: 16, endPoint x: 9, endPoint y: 0, distance: 217.0
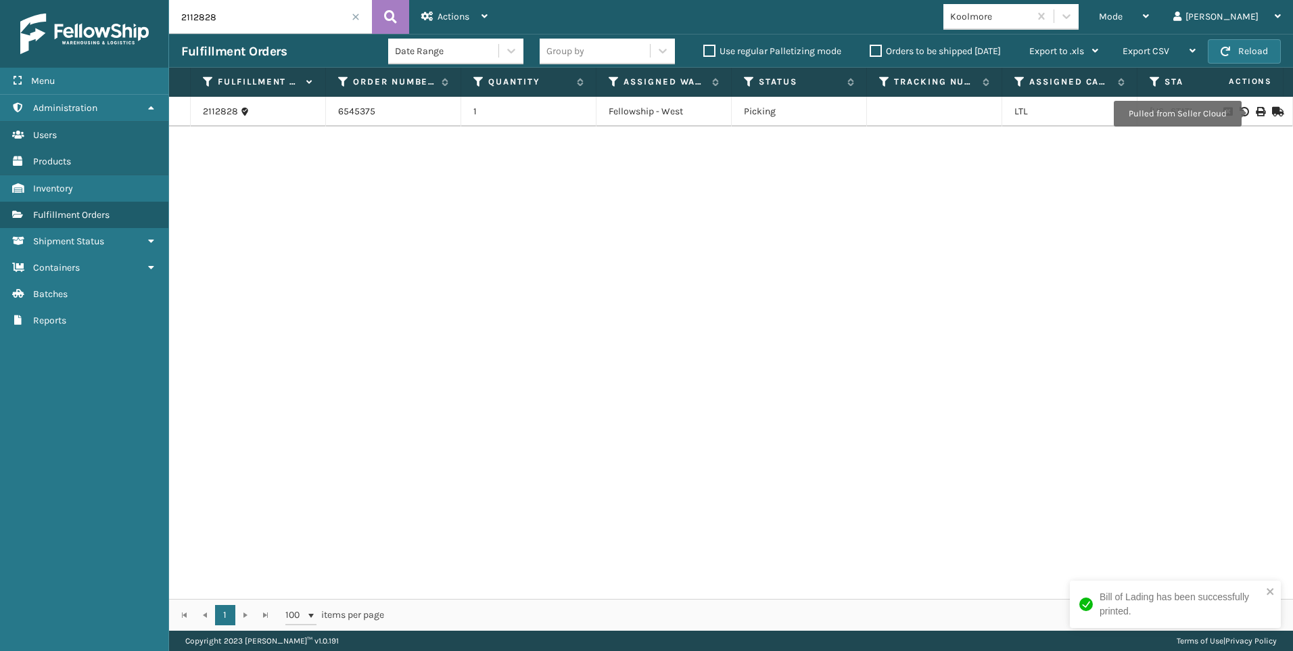
click at [53, 0] on div "Menu Administration Users Products Inventory Fulfillment Orders Shipment Status…" at bounding box center [646, 0] width 1293 height 0
click at [1256, 111] on icon at bounding box center [1260, 111] width 8 height 9
drag, startPoint x: 228, startPoint y: 13, endPoint x: -3, endPoint y: 18, distance: 230.7
click at [228, 15] on input "2112929" at bounding box center [270, 17] width 203 height 34
click at [0, 18] on html "Bill of Lading has been successfully printed. Menu Administration Users Product…" at bounding box center [646, 325] width 1293 height 651
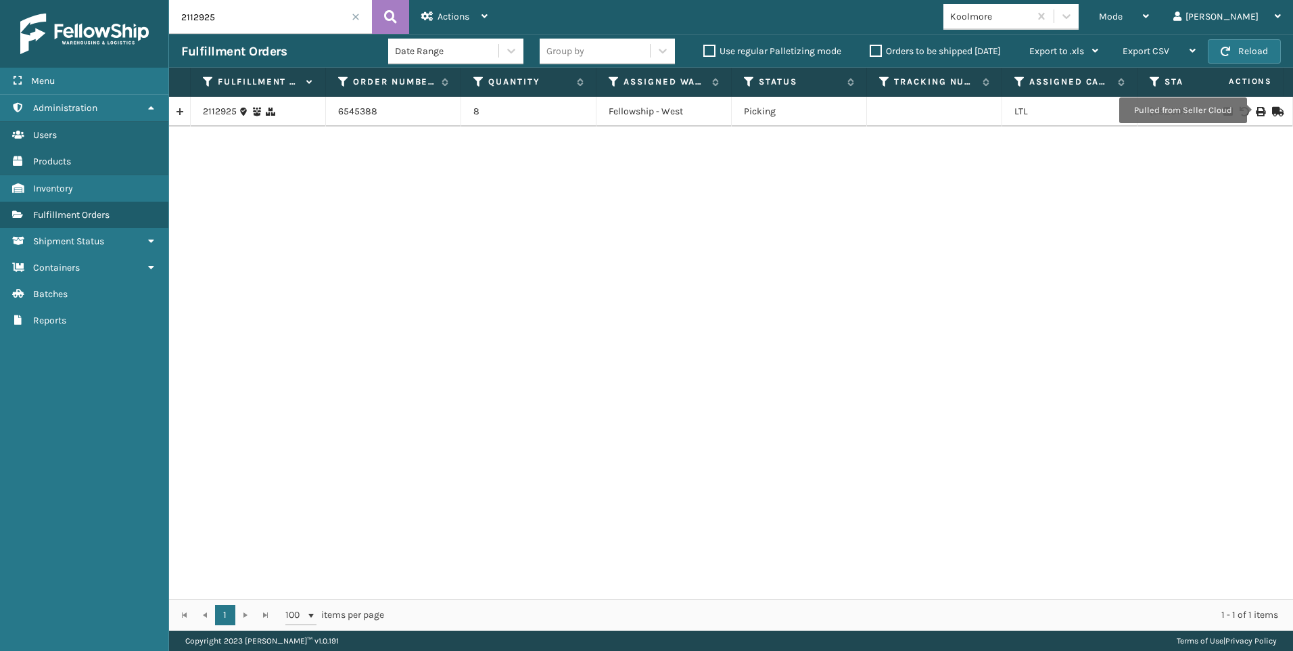
click at [1253, 110] on div at bounding box center [1242, 111] width 76 height 9
click at [1256, 110] on icon at bounding box center [1260, 111] width 8 height 9
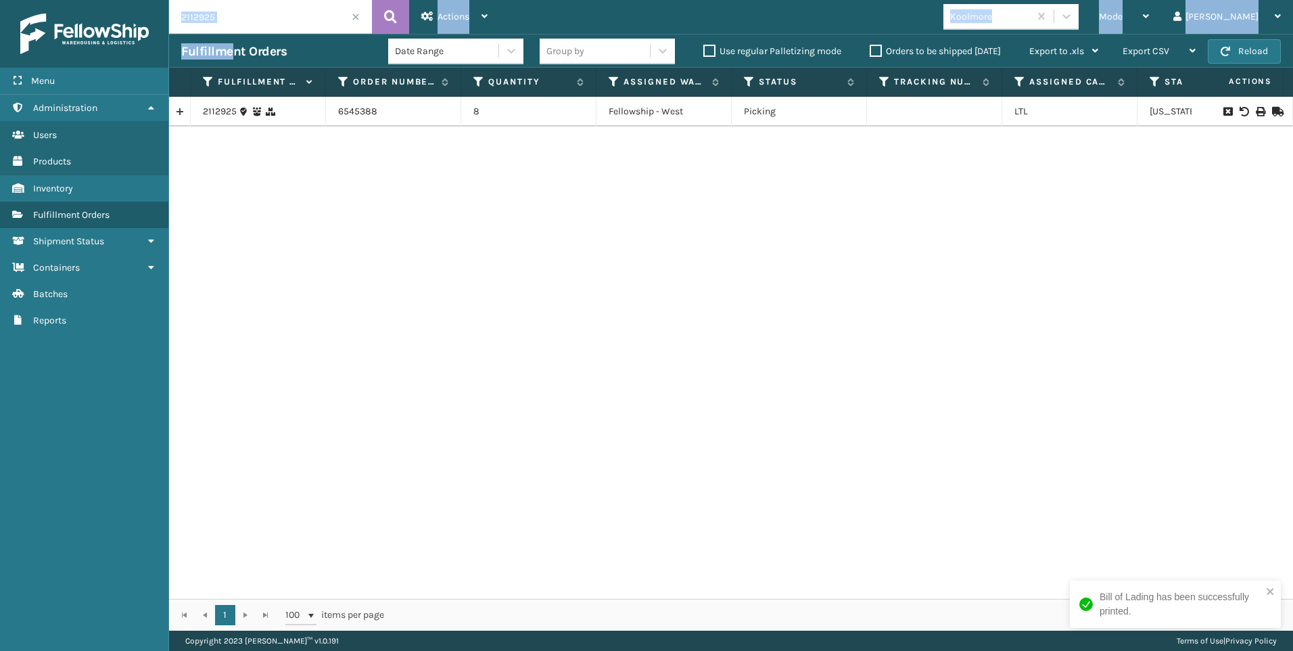
drag, startPoint x: 233, startPoint y: 34, endPoint x: 92, endPoint y: 12, distance: 142.4
click at [92, 0] on div "Menu Administration Users Products Inventory Fulfillment Orders Shipment Status…" at bounding box center [646, 0] width 1293 height 0
click at [483, 201] on div "2112925 6545388 8 Fellowship - West Picking LTL [US_STATE]" at bounding box center [731, 348] width 1124 height 502
click at [285, 404] on div "2112925 6545388 8 Fellowship - West Picking LTL [US_STATE]" at bounding box center [731, 348] width 1124 height 502
drag, startPoint x: 227, startPoint y: 12, endPoint x: 27, endPoint y: 19, distance: 200.3
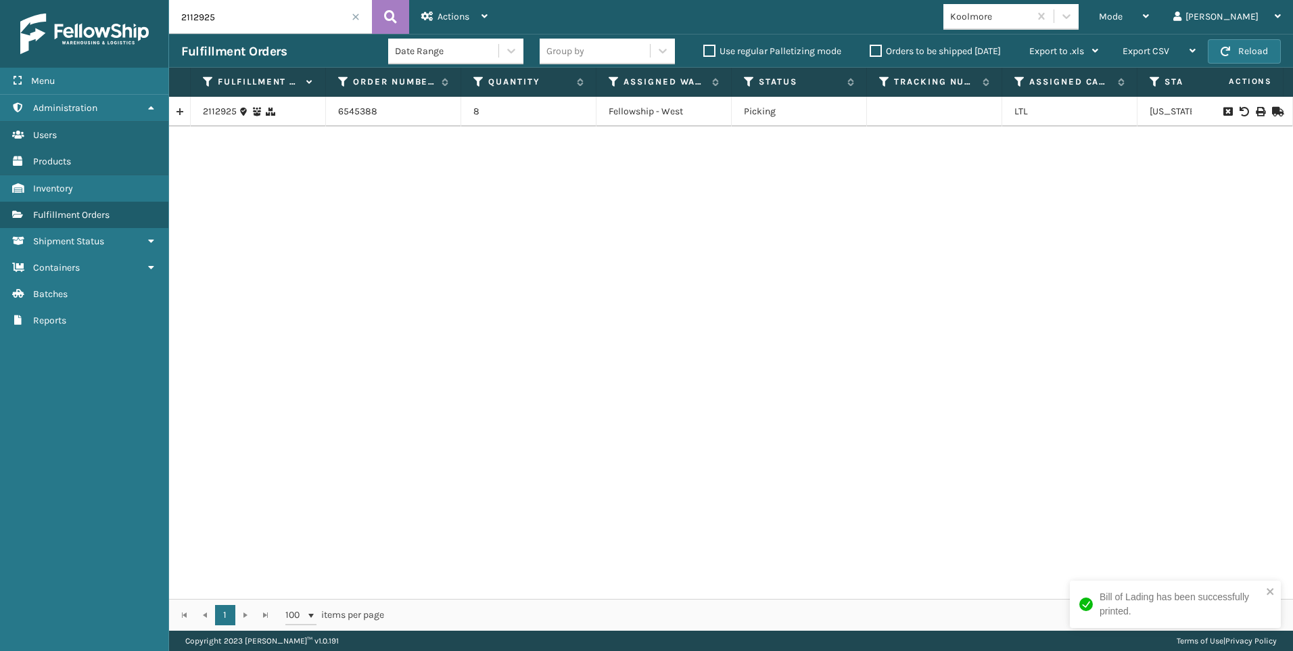
click at [47, 0] on div "Menu Administration Users Products Inventory Fulfillment Orders Shipment Status…" at bounding box center [646, 0] width 1293 height 0
click at [1256, 108] on icon at bounding box center [1260, 111] width 8 height 9
drag, startPoint x: 231, startPoint y: 12, endPoint x: 55, endPoint y: 15, distance: 175.9
click at [55, 0] on div "Menu Administration Users Products Inventory Fulfillment Orders Shipment Status…" at bounding box center [646, 0] width 1293 height 0
click at [1256, 112] on icon at bounding box center [1260, 111] width 8 height 9
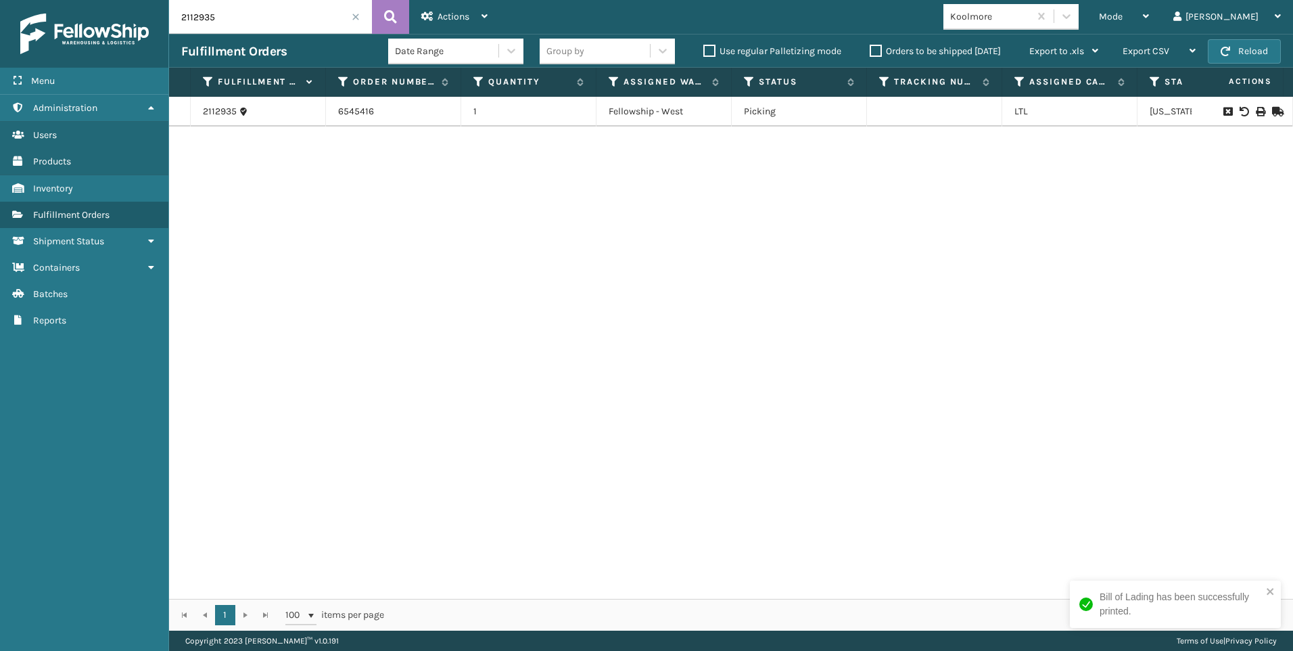
drag, startPoint x: 216, startPoint y: 22, endPoint x: 43, endPoint y: 21, distance: 173.2
click at [84, 0] on div "Menu Administration Users Products Inventory Fulfillment Orders Shipment Status…" at bounding box center [646, 0] width 1293 height 0
click at [1256, 111] on icon at bounding box center [1260, 111] width 8 height 9
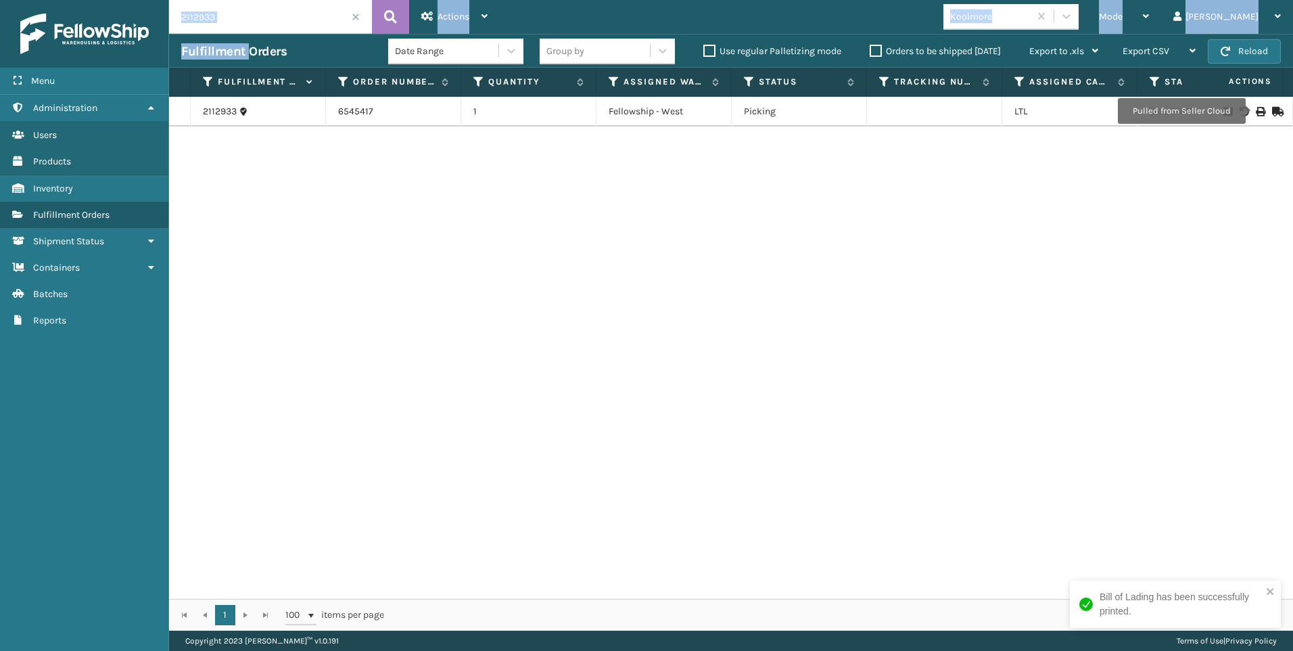
drag, startPoint x: 248, startPoint y: 31, endPoint x: 72, endPoint y: 34, distance: 175.2
click at [72, 0] on div "Menu Administration Users Products Inventory Fulfillment Orders Shipment Status…" at bounding box center [646, 0] width 1293 height 0
drag, startPoint x: 72, startPoint y: 34, endPoint x: 280, endPoint y: 81, distance: 213.0
click at [273, 167] on div "2112933 6545417 1 Fellowship - West Picking LTL [US_STATE]" at bounding box center [731, 348] width 1124 height 502
click at [277, 22] on input "2112933" at bounding box center [270, 17] width 203 height 34
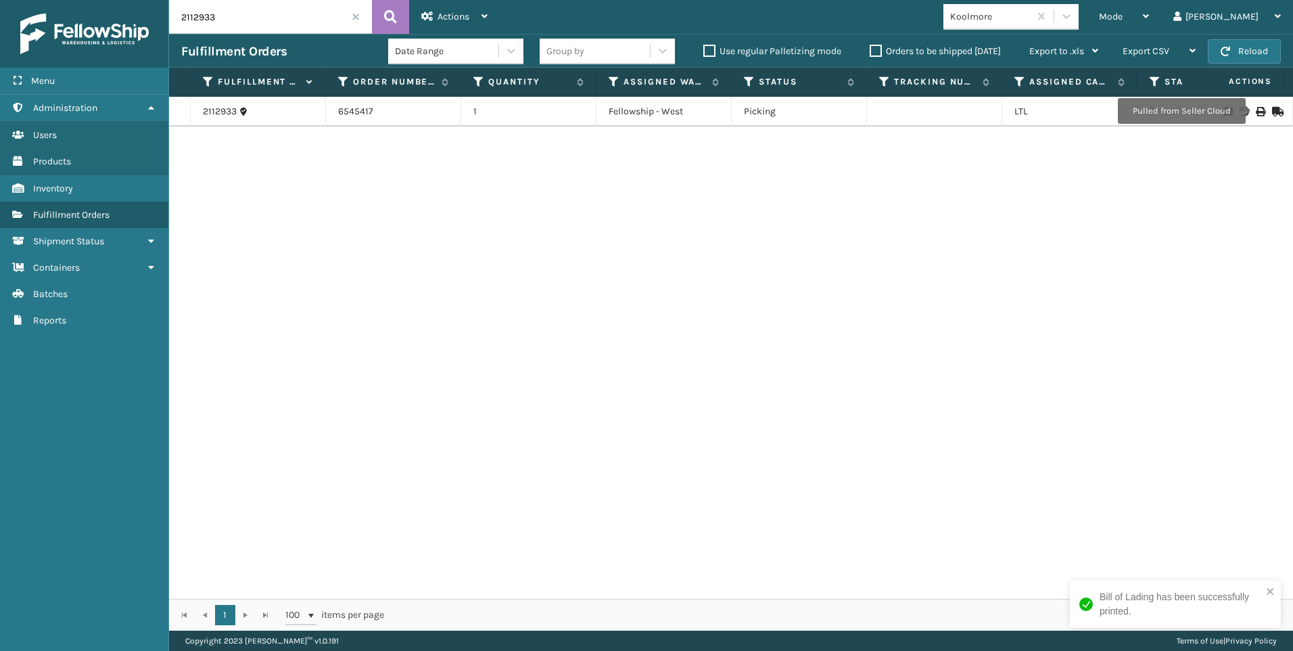
drag, startPoint x: 130, startPoint y: 15, endPoint x: 0, endPoint y: 29, distance: 130.6
click at [21, 0] on div "Menu Administration Users Products Inventory Fulfillment Orders Shipment Status…" at bounding box center [646, 0] width 1293 height 0
click at [1256, 108] on icon at bounding box center [1260, 111] width 8 height 9
click at [221, 22] on input "2113113" at bounding box center [270, 17] width 203 height 34
click at [105, 0] on div "Menu Administration Users Products Inventory Fulfillment Orders Shipment Status…" at bounding box center [646, 0] width 1293 height 0
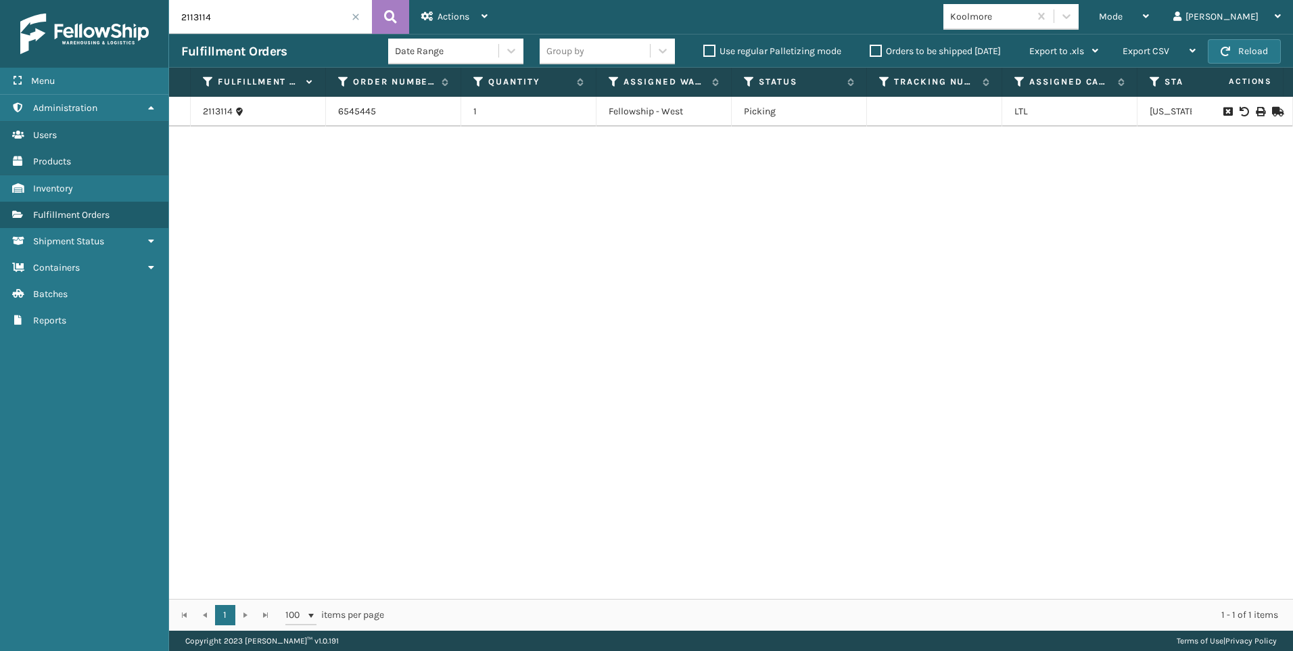
click at [1256, 111] on icon at bounding box center [1260, 111] width 8 height 9
drag, startPoint x: 229, startPoint y: 30, endPoint x: 70, endPoint y: 30, distance: 158.9
click at [138, 0] on div "Menu Administration Users Products Inventory Fulfillment Orders Shipment Status…" at bounding box center [646, 0] width 1293 height 0
click at [1256, 107] on icon at bounding box center [1260, 111] width 8 height 9
drag, startPoint x: 233, startPoint y: 15, endPoint x: 214, endPoint y: 13, distance: 18.4
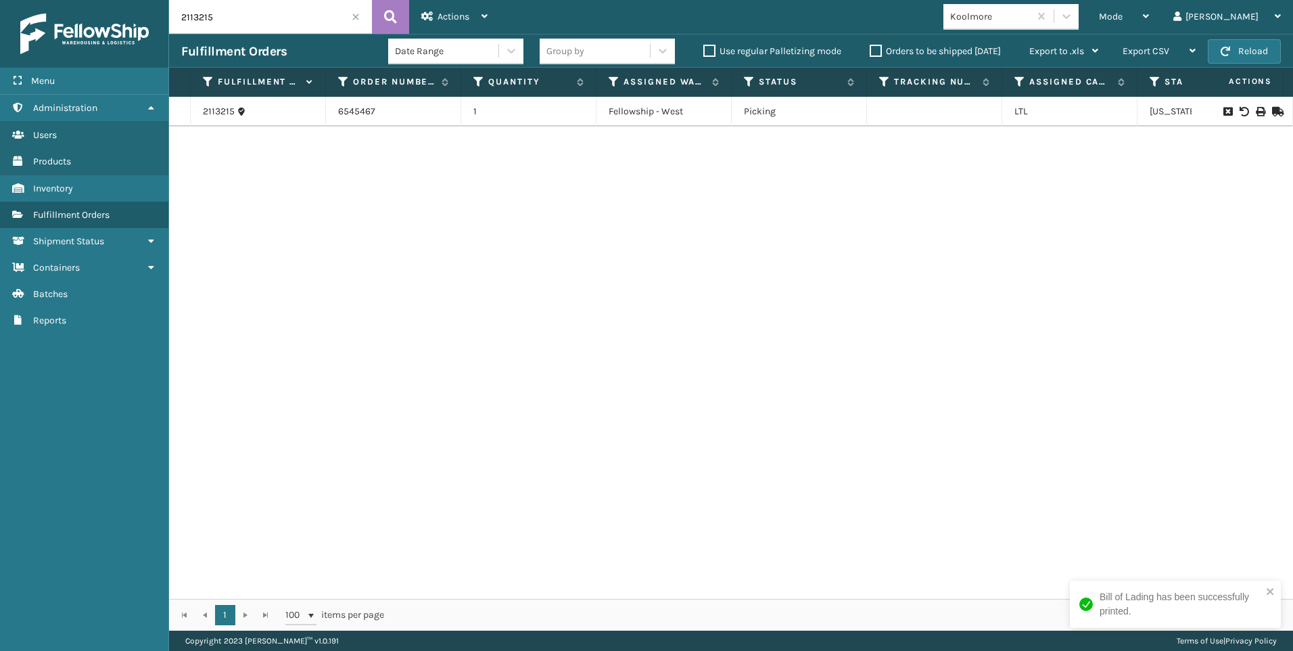
click at [232, 14] on input "2113215" at bounding box center [270, 17] width 203 height 34
drag, startPoint x: 214, startPoint y: 13, endPoint x: 9, endPoint y: 22, distance: 205.2
click at [43, 0] on div "Menu Administration Users Products Inventory Fulfillment Orders Shipment Status…" at bounding box center [646, 0] width 1293 height 0
click at [1256, 110] on icon at bounding box center [1260, 111] width 8 height 9
drag, startPoint x: 208, startPoint y: 16, endPoint x: 17, endPoint y: 34, distance: 191.5
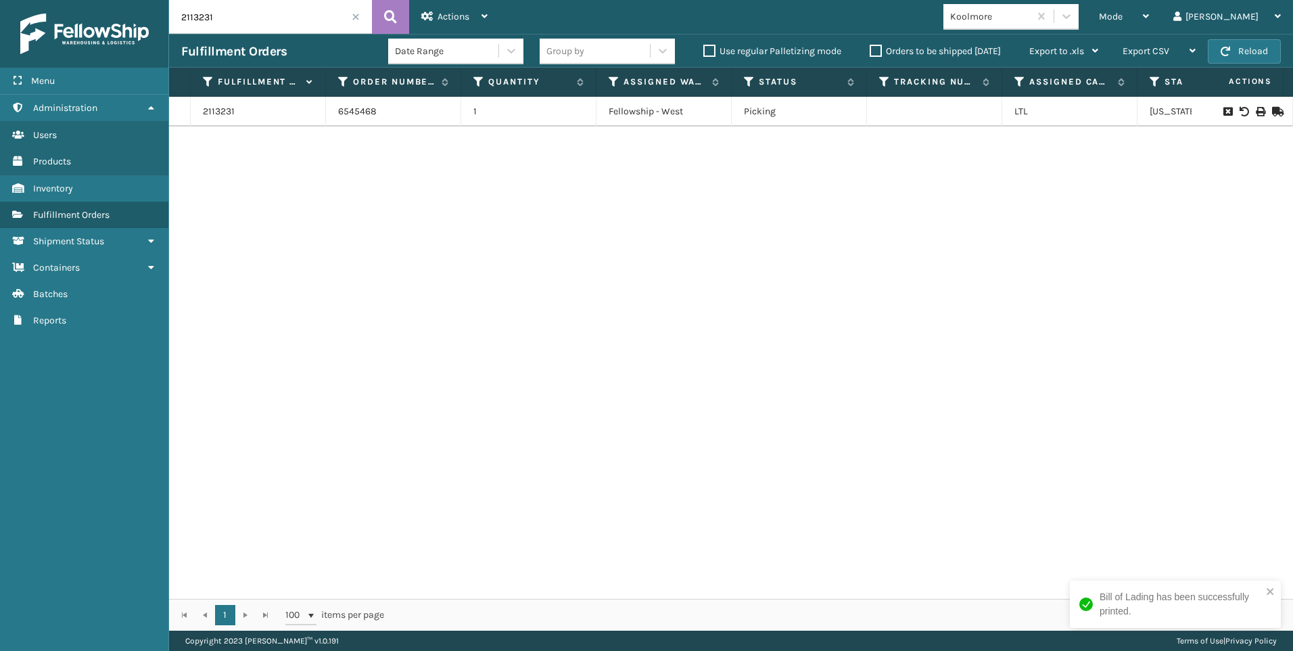
click at [17, 0] on div "Menu Administration Users Products Inventory Fulfillment Orders Shipment Status…" at bounding box center [646, 0] width 1293 height 0
drag, startPoint x: 226, startPoint y: 24, endPoint x: 34, endPoint y: 16, distance: 192.3
click at [43, 0] on div "Menu Administration Users Products Inventory Fulfillment Orders Shipment Status…" at bounding box center [646, 0] width 1293 height 0
click at [1256, 110] on icon at bounding box center [1260, 111] width 8 height 9
click at [237, 28] on input "2113611" at bounding box center [270, 17] width 203 height 34
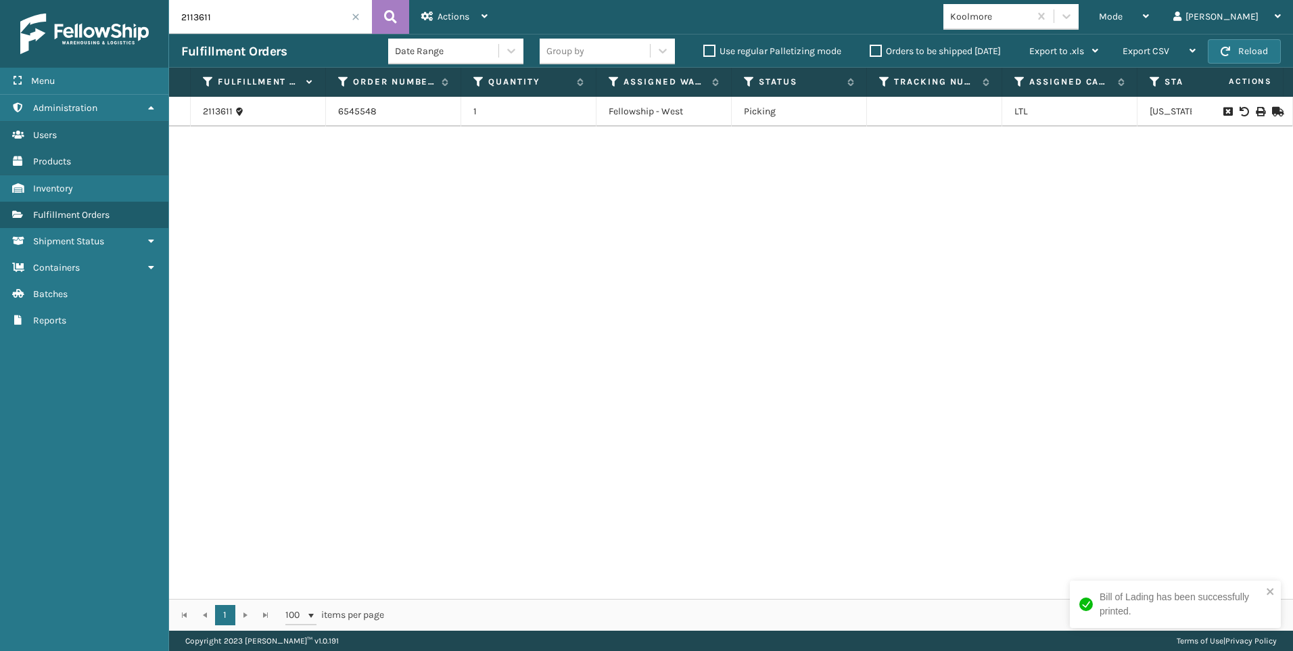
click at [81, 0] on div "Menu Administration Users Products Inventory Fulfillment Orders Shipment Status…" at bounding box center [646, 0] width 1293 height 0
click at [1256, 110] on icon at bounding box center [1260, 111] width 8 height 9
click at [204, 11] on input "2114353" at bounding box center [270, 17] width 203 height 34
drag, startPoint x: 232, startPoint y: 14, endPoint x: 105, endPoint y: 10, distance: 127.2
click at [129, 0] on div "Menu Administration Users Products Inventory Fulfillment Orders Shipment Status…" at bounding box center [646, 0] width 1293 height 0
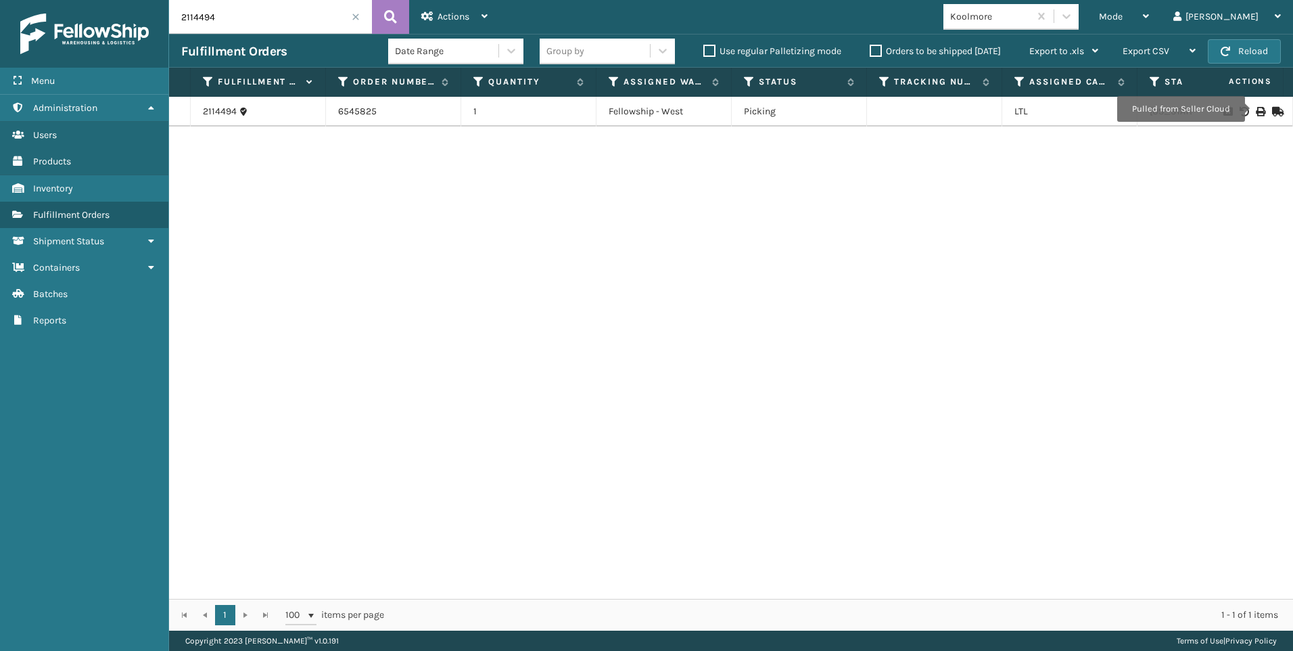
click at [1256, 109] on icon at bounding box center [1260, 111] width 8 height 9
click at [269, 39] on div "Fulfillment Orders Date Range Group by Use regular Palletizing mode Orders to b…" at bounding box center [731, 51] width 1124 height 34
drag, startPoint x: 232, startPoint y: 13, endPoint x: 116, endPoint y: 23, distance: 116.1
click at [125, 0] on div "Menu Administration Users Products Inventory Fulfillment Orders Shipment Status…" at bounding box center [646, 0] width 1293 height 0
click at [1261, 110] on div at bounding box center [1242, 111] width 76 height 9
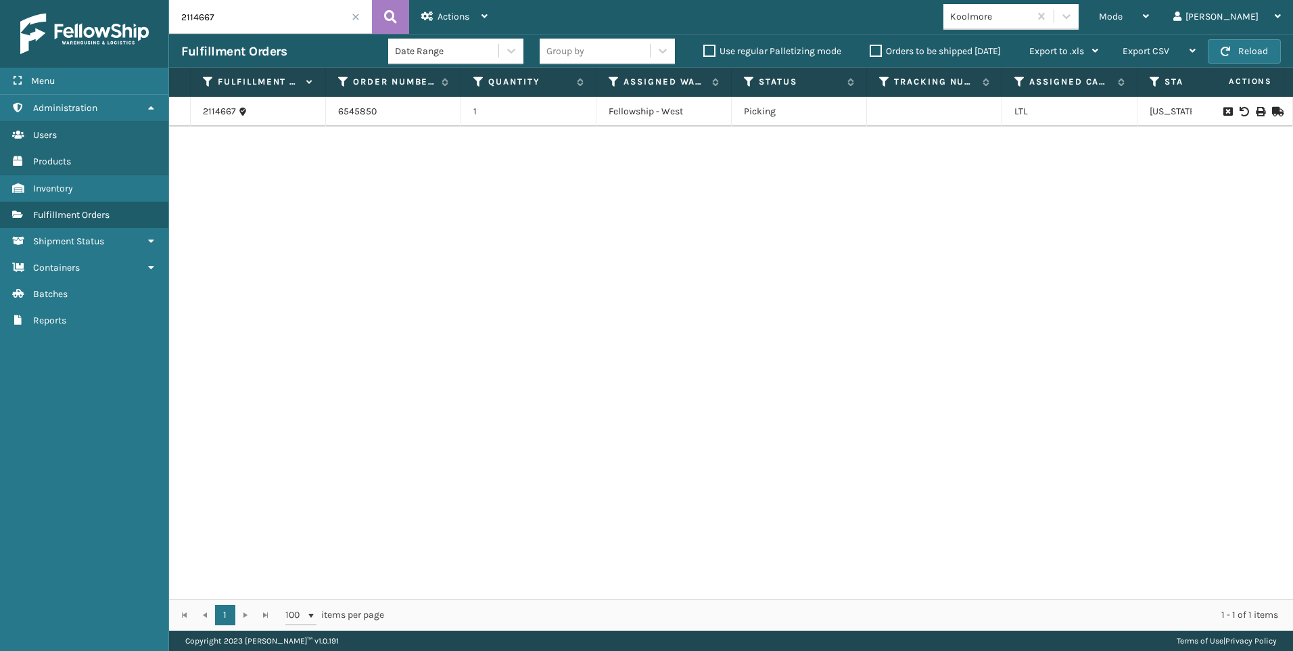
click at [1256, 109] on icon at bounding box center [1260, 111] width 8 height 9
click at [223, 11] on input "2114667" at bounding box center [270, 17] width 203 height 34
drag, startPoint x: 223, startPoint y: 11, endPoint x: 107, endPoint y: -3, distance: 117.1
click at [107, 0] on html "Bill of Lading has been successfully printed. Menu Administration Users Product…" at bounding box center [646, 325] width 1293 height 651
type input "2114673"
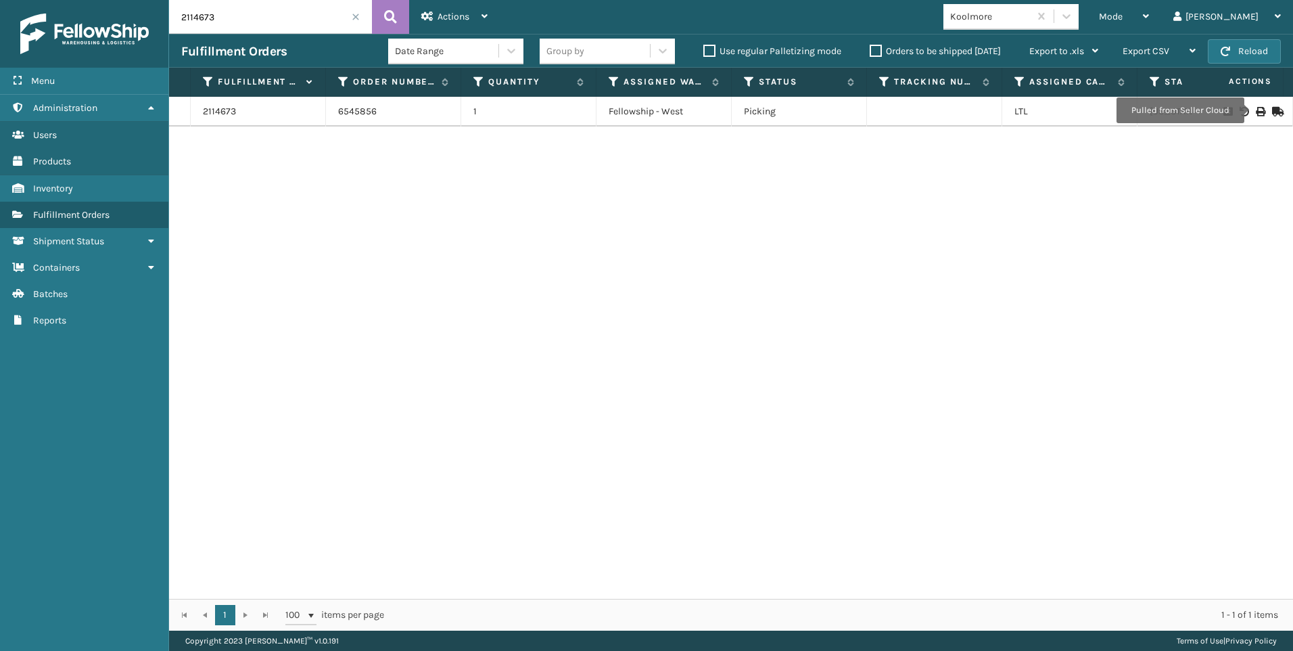
click at [1256, 108] on icon at bounding box center [1260, 111] width 8 height 9
click at [352, 16] on span at bounding box center [356, 17] width 8 height 8
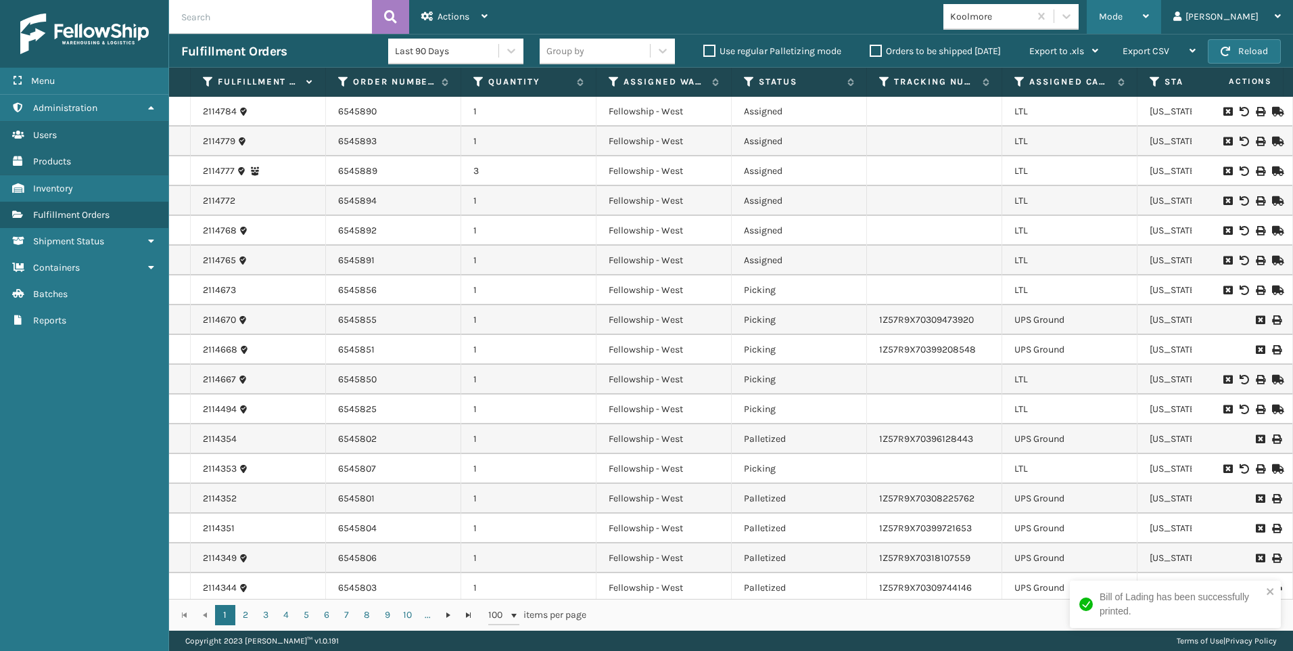
click at [1123, 15] on span "Mode" at bounding box center [1111, 16] width 24 height 11
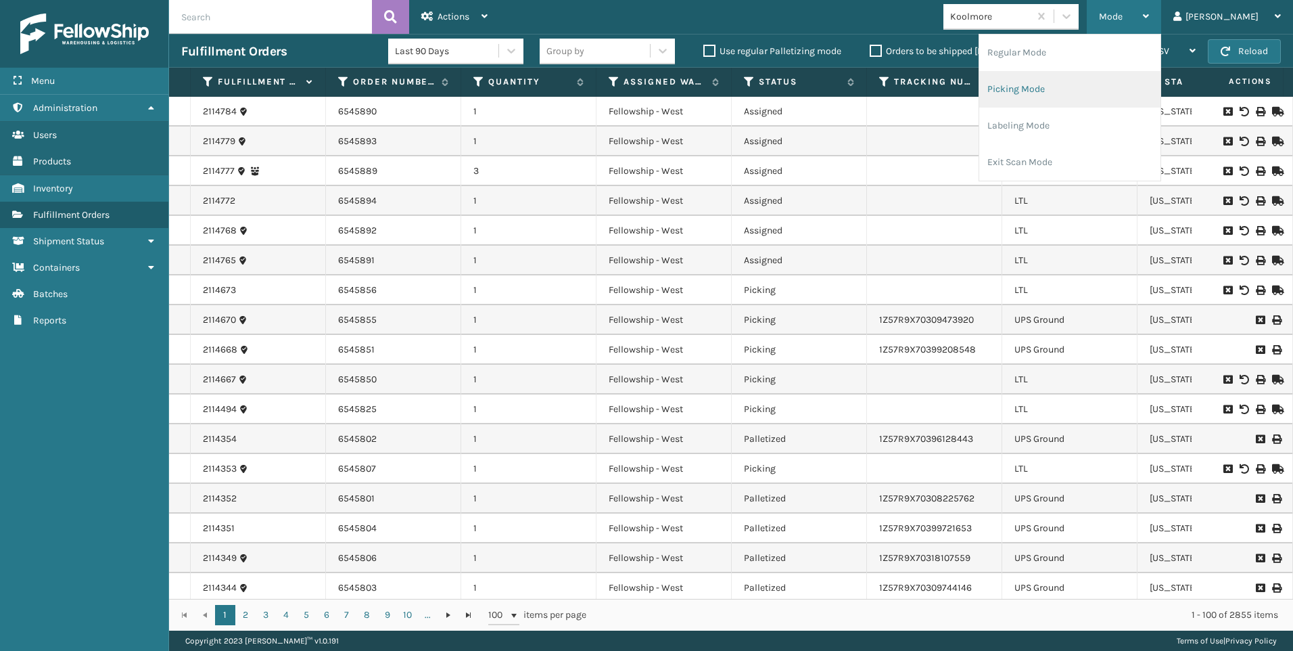
click at [1134, 86] on li "Picking Mode" at bounding box center [1069, 89] width 181 height 37
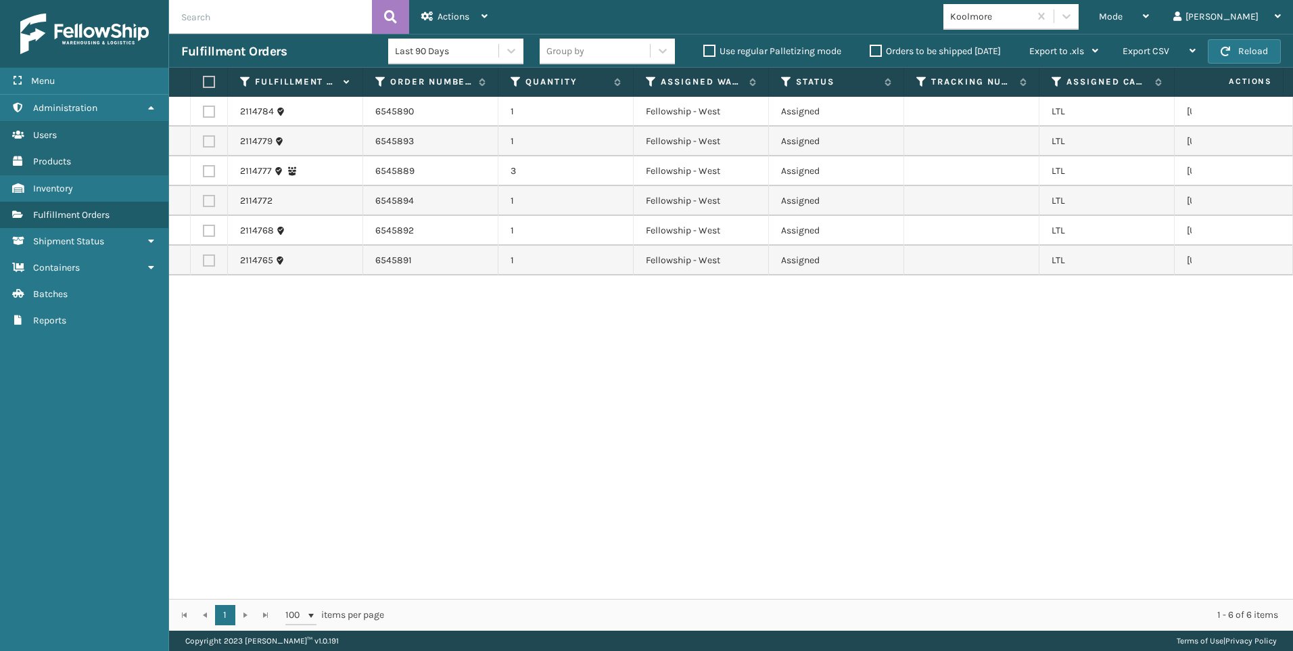
click at [208, 87] on label at bounding box center [207, 82] width 8 height 12
click at [204, 87] on input "checkbox" at bounding box center [203, 82] width 1 height 9
checkbox input "true"
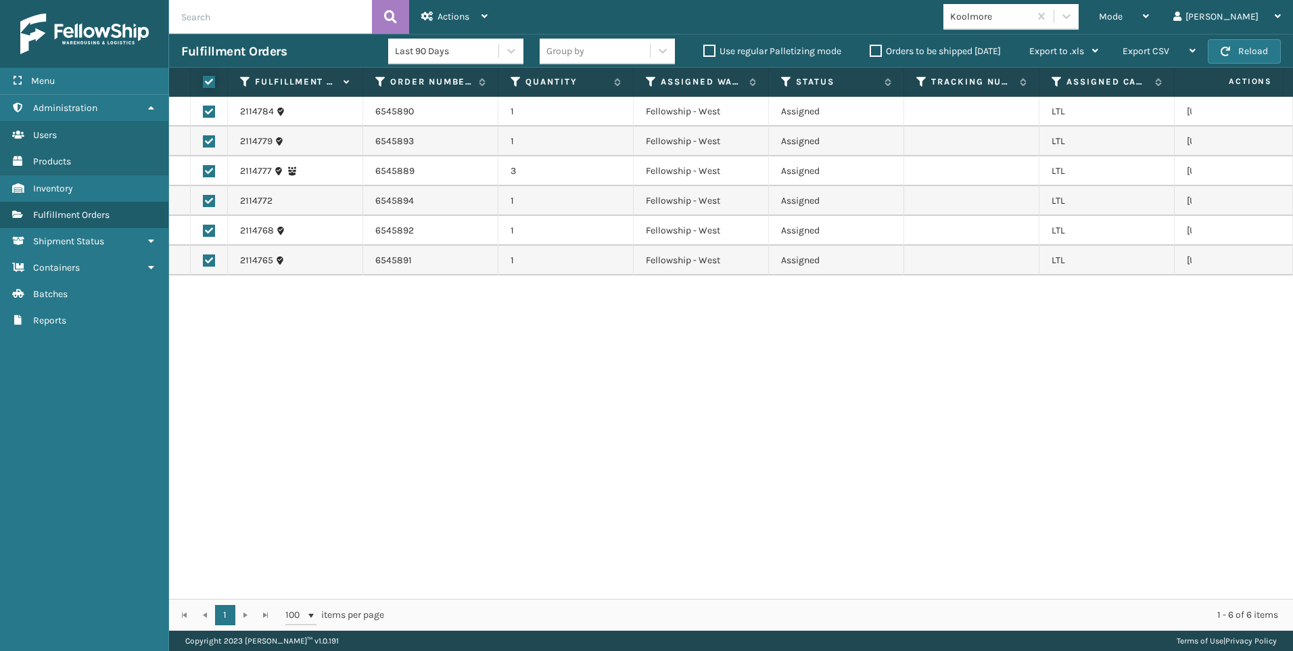
checkbox input "true"
click at [485, 15] on icon at bounding box center [485, 15] width 6 height 9
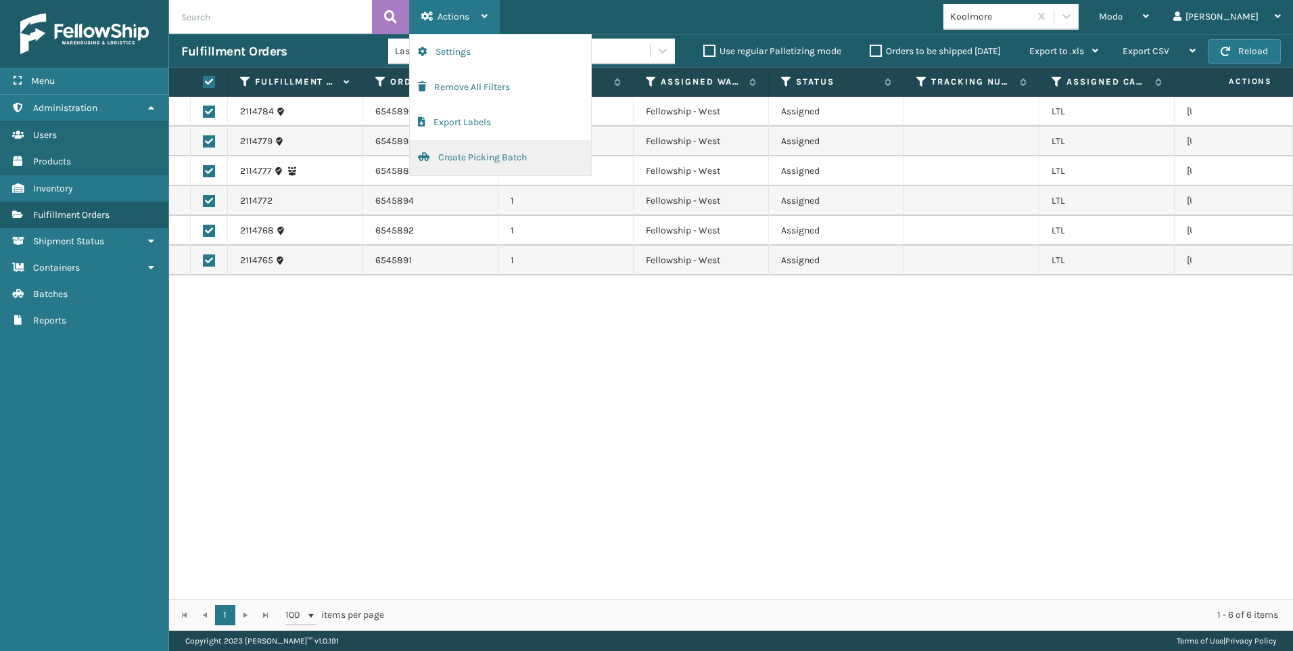
click at [530, 158] on button "Create Picking Batch" at bounding box center [500, 157] width 181 height 35
